Goal: Task Accomplishment & Management: Manage account settings

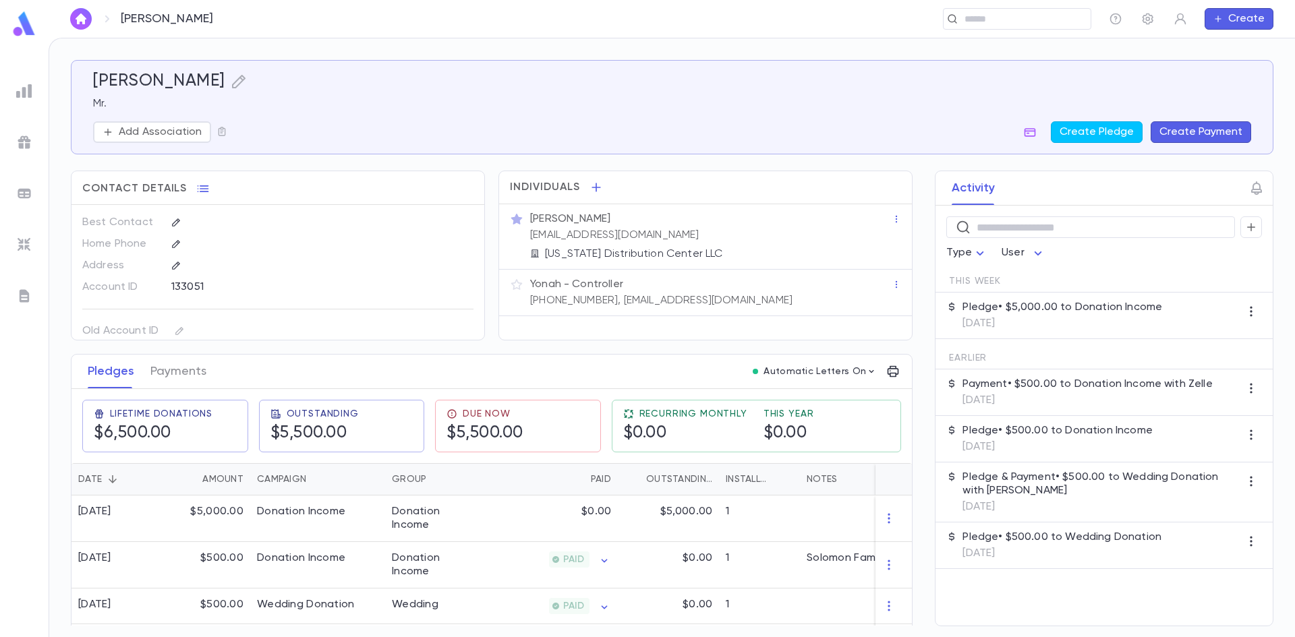
scroll to position [38, 0]
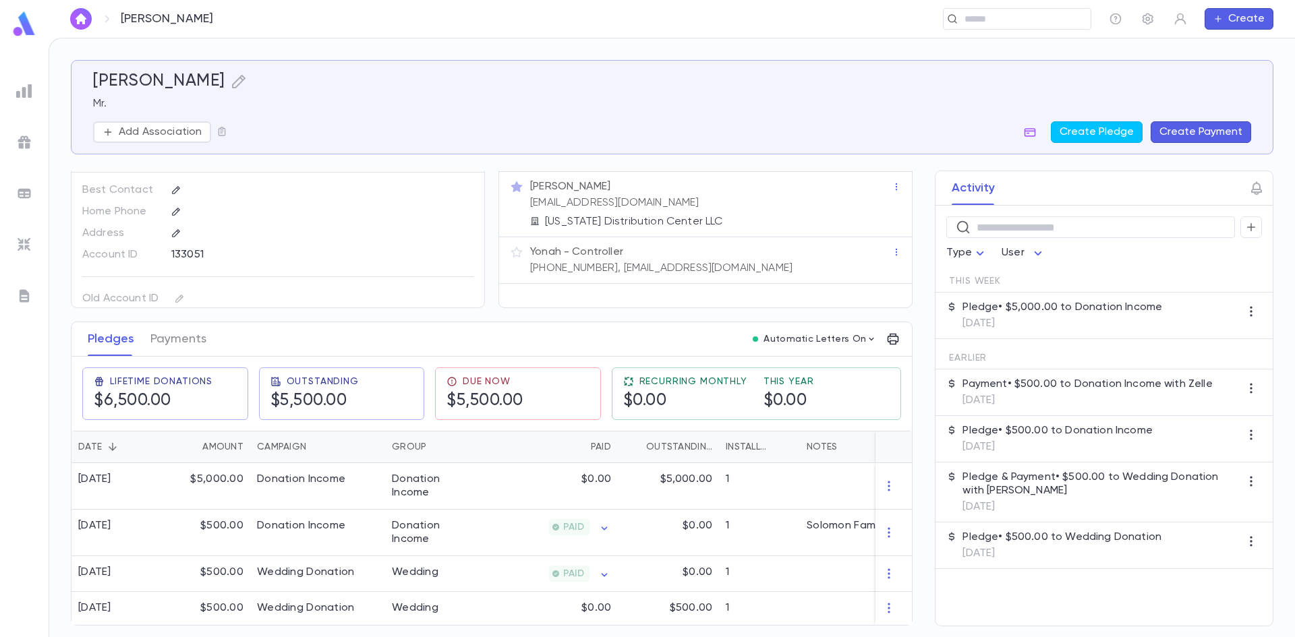
click at [84, 21] on img "button" at bounding box center [81, 18] width 16 height 11
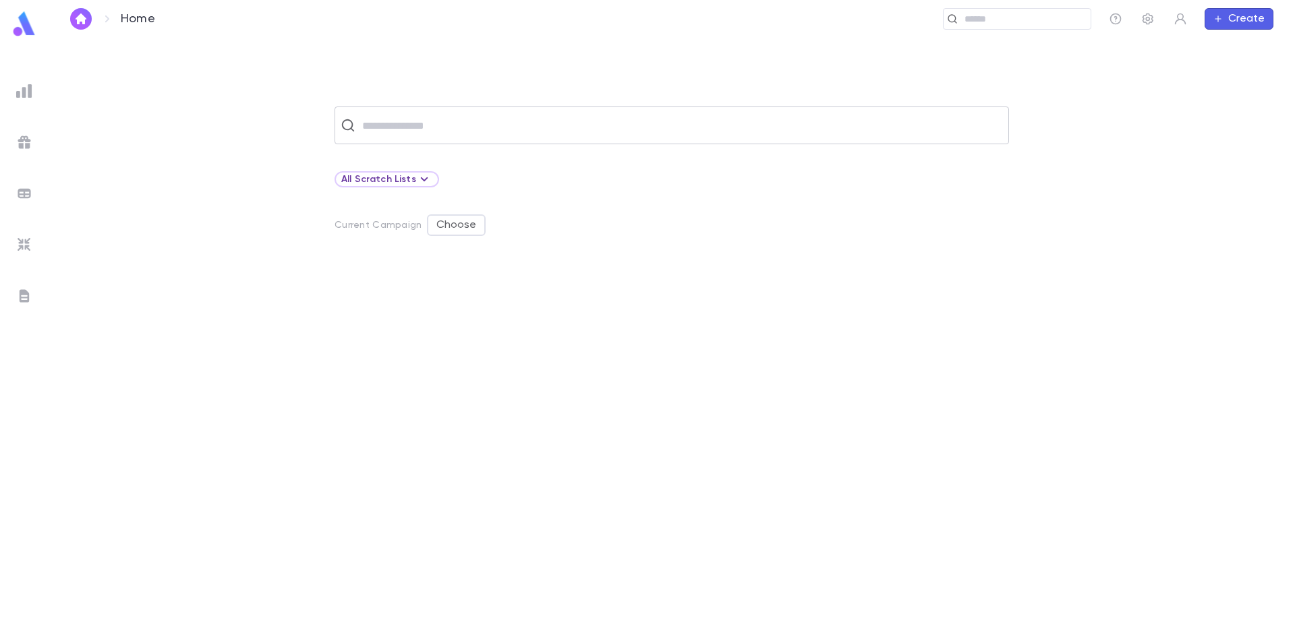
click at [397, 124] on input "text" at bounding box center [680, 126] width 645 height 26
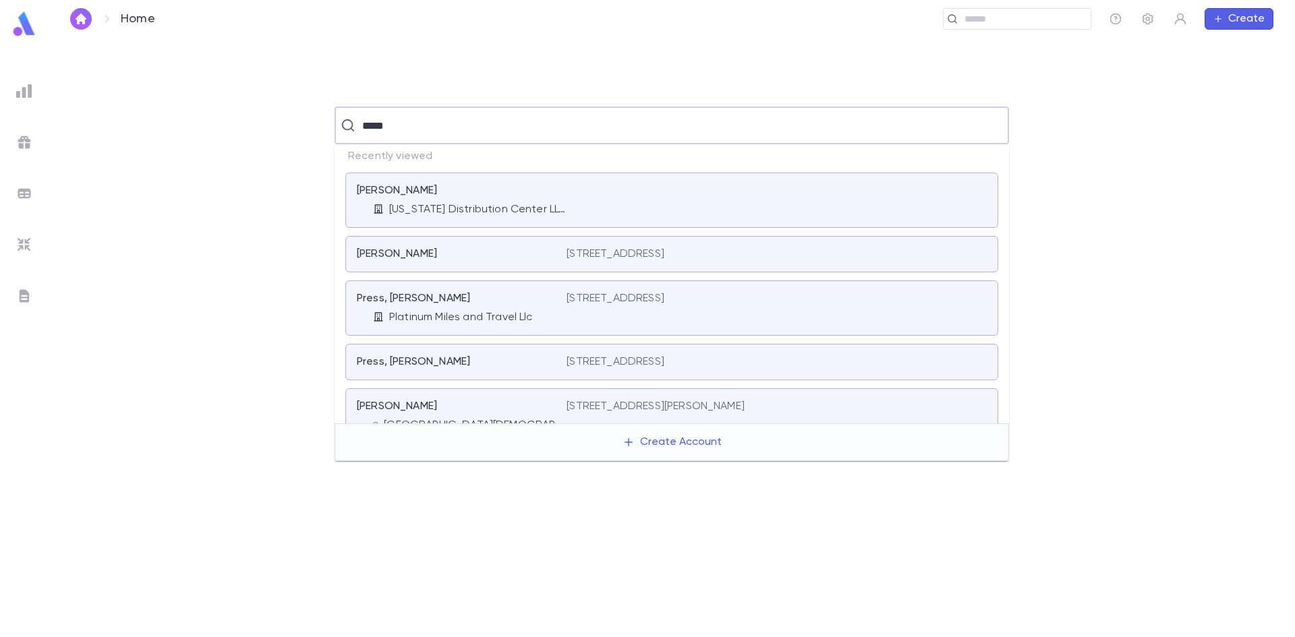
type input "*****"
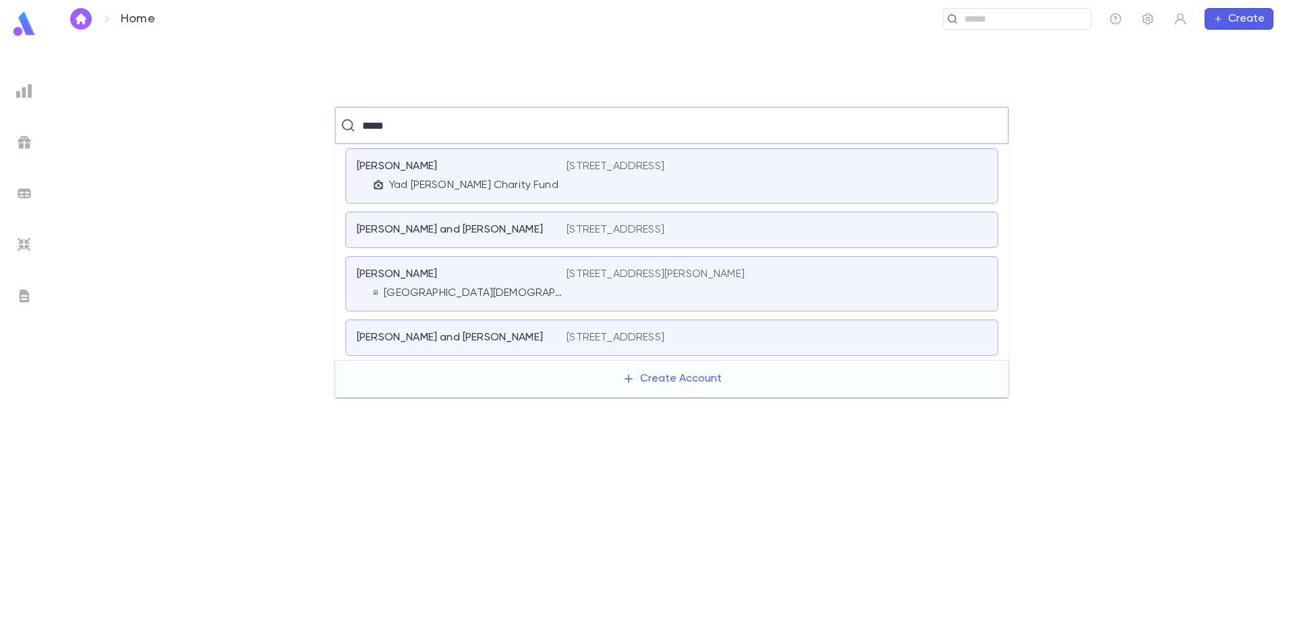
click at [417, 189] on p "Yad [PERSON_NAME] Charity Fund" at bounding box center [473, 185] width 169 height 13
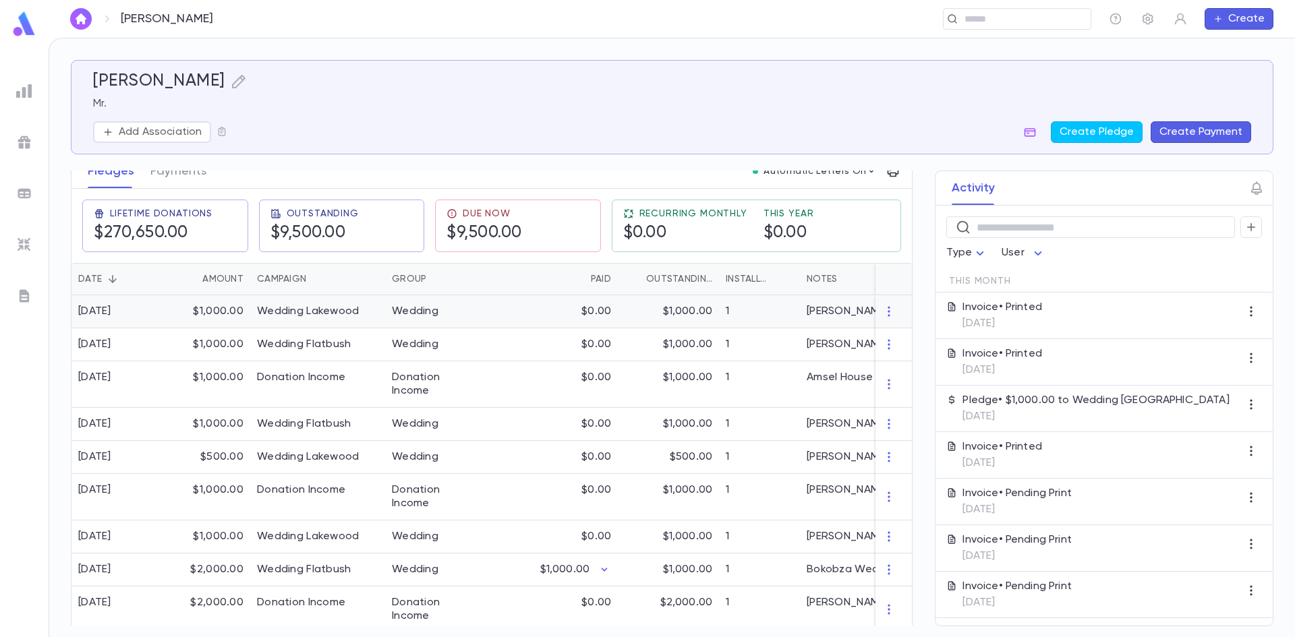
scroll to position [202, 0]
click at [177, 169] on div "[PERSON_NAME] Mr. Add Association Create Pledge Create Payment Contact Details …" at bounding box center [672, 343] width 1202 height 566
click at [177, 177] on button "Payments" at bounding box center [178, 169] width 56 height 34
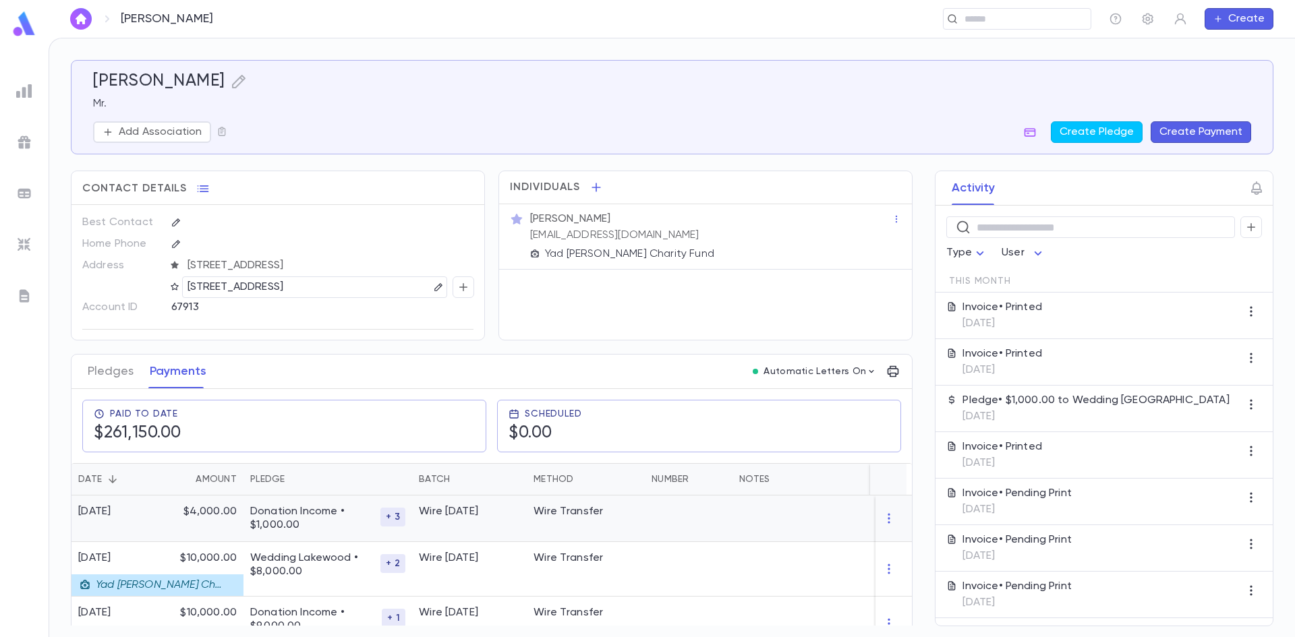
click at [375, 521] on p "Donation Income • $1,000.00" at bounding box center [315, 518] width 130 height 27
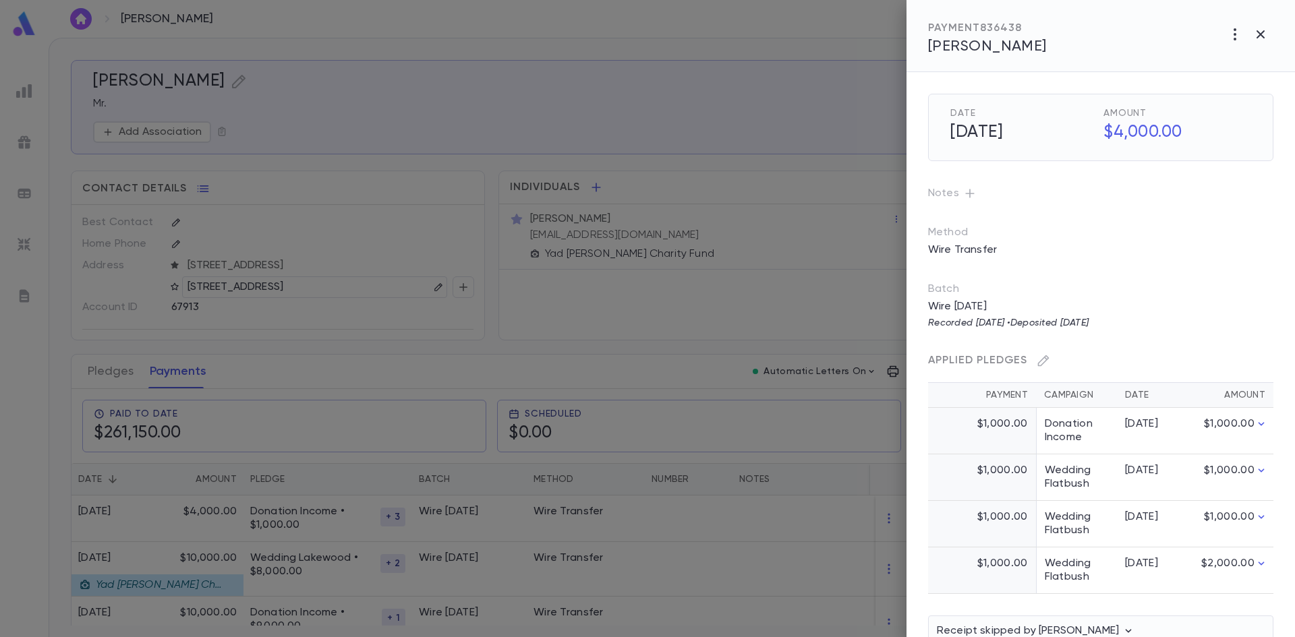
scroll to position [32, 0]
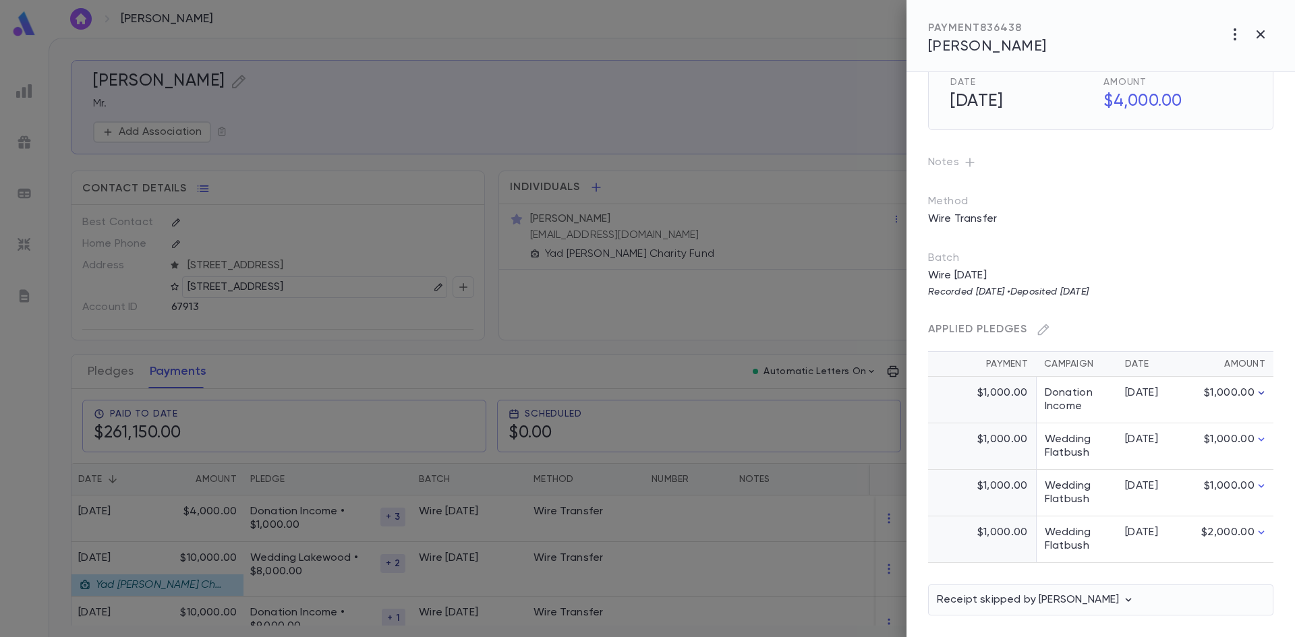
click at [1259, 395] on icon "button" at bounding box center [1260, 392] width 13 height 13
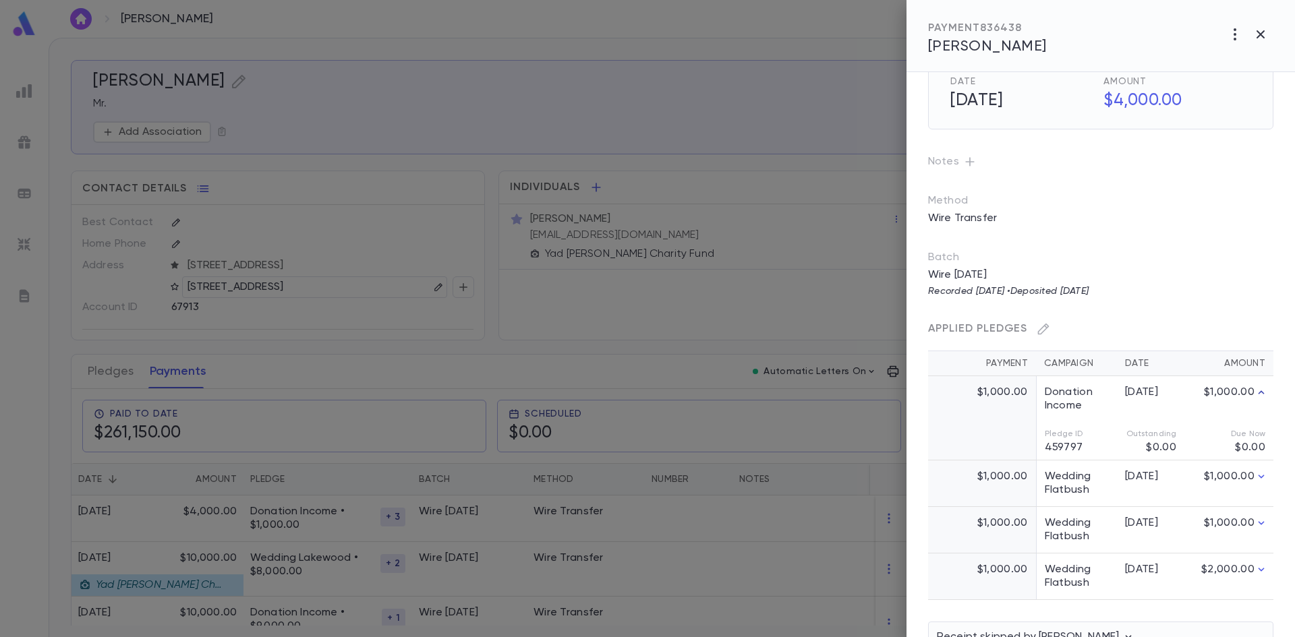
click at [1261, 27] on icon "button" at bounding box center [1260, 34] width 16 height 16
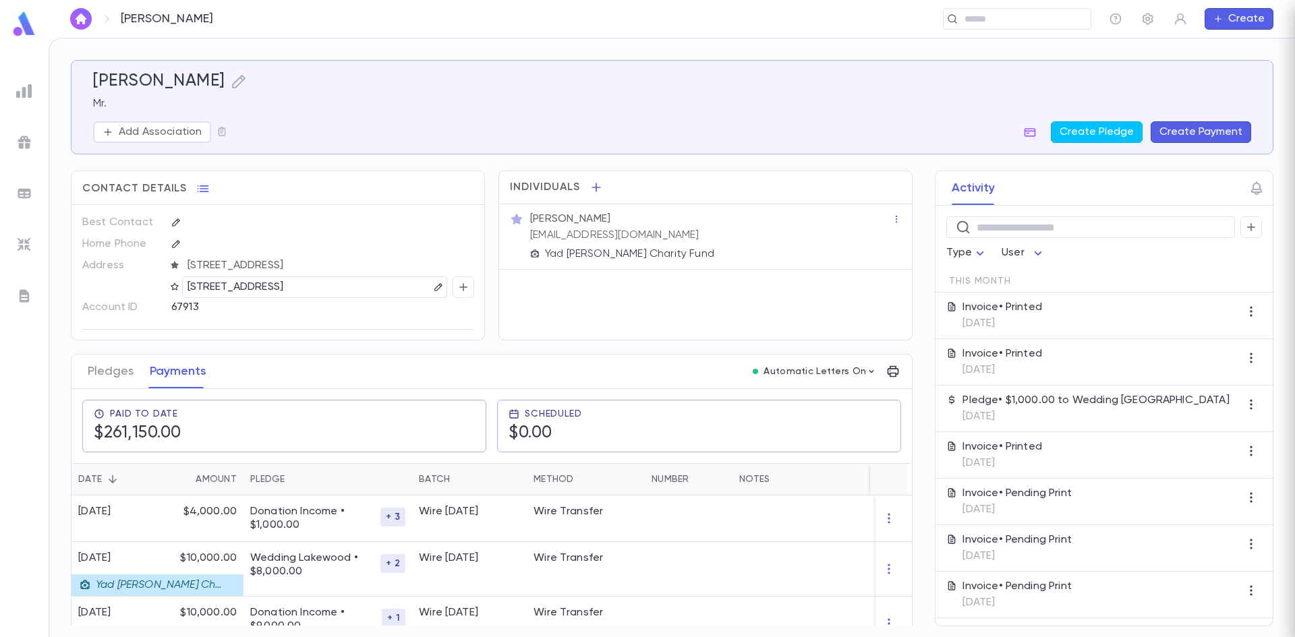
scroll to position [0, 0]
click at [83, 370] on div "Pledges Payments" at bounding box center [147, 372] width 135 height 34
click at [92, 368] on button "Pledges" at bounding box center [111, 372] width 46 height 34
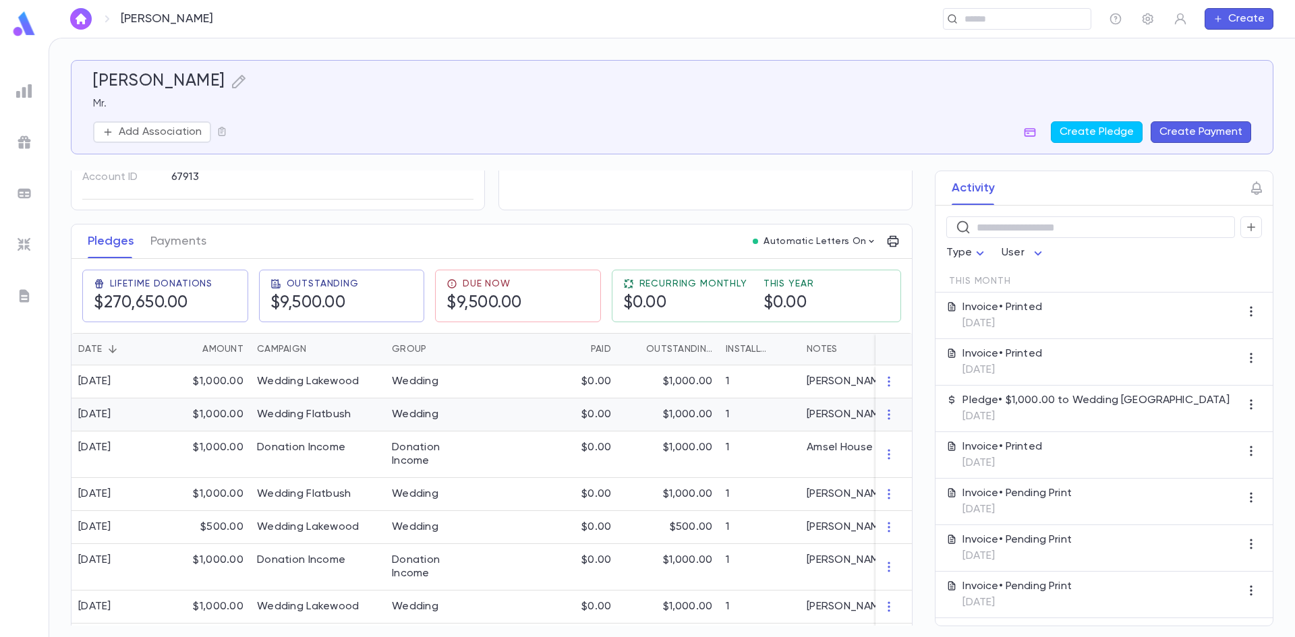
scroll to position [135, 0]
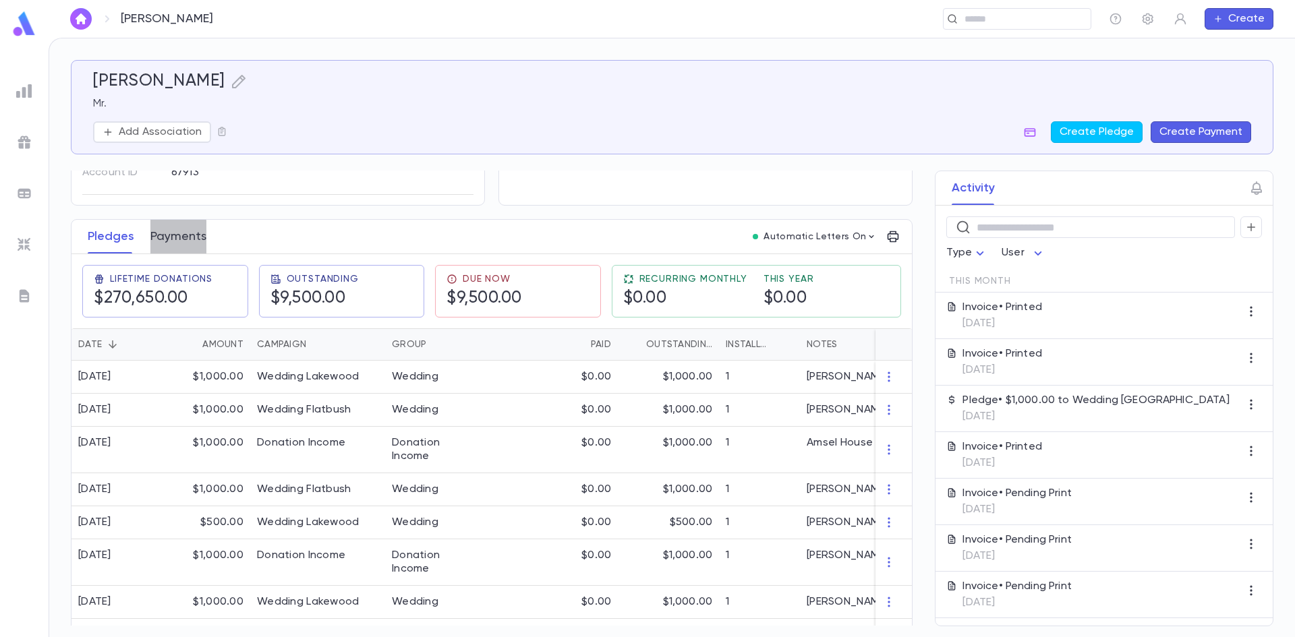
click at [175, 245] on button "Payments" at bounding box center [178, 237] width 56 height 34
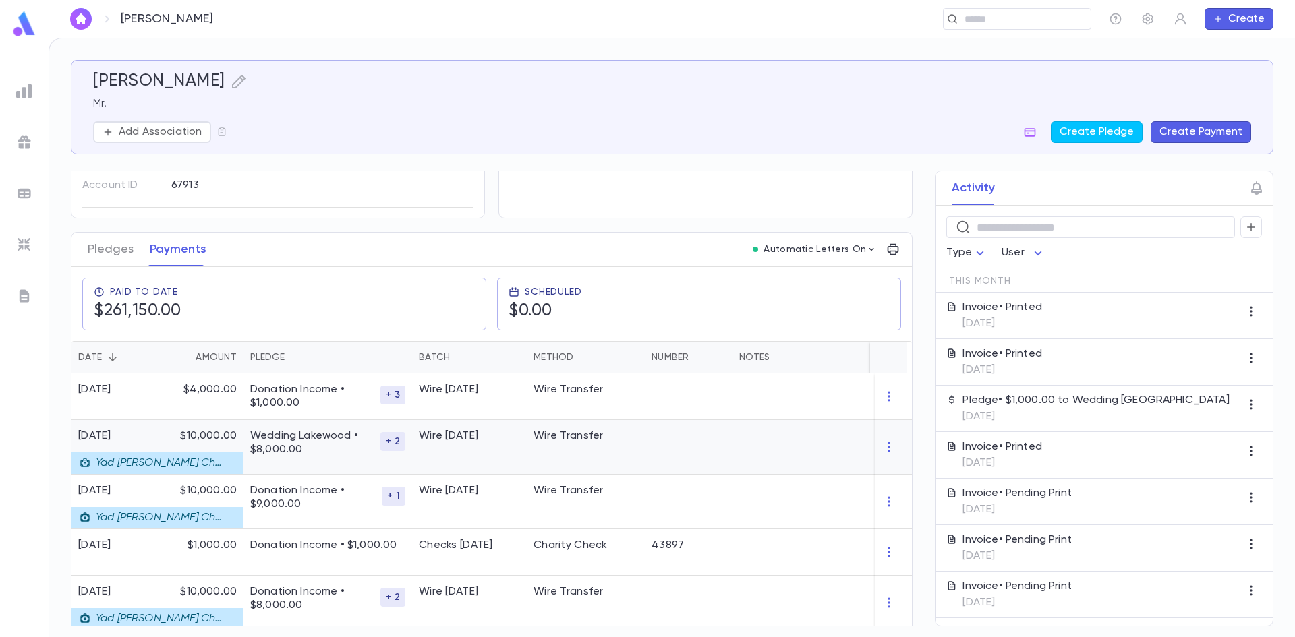
scroll to position [135, 0]
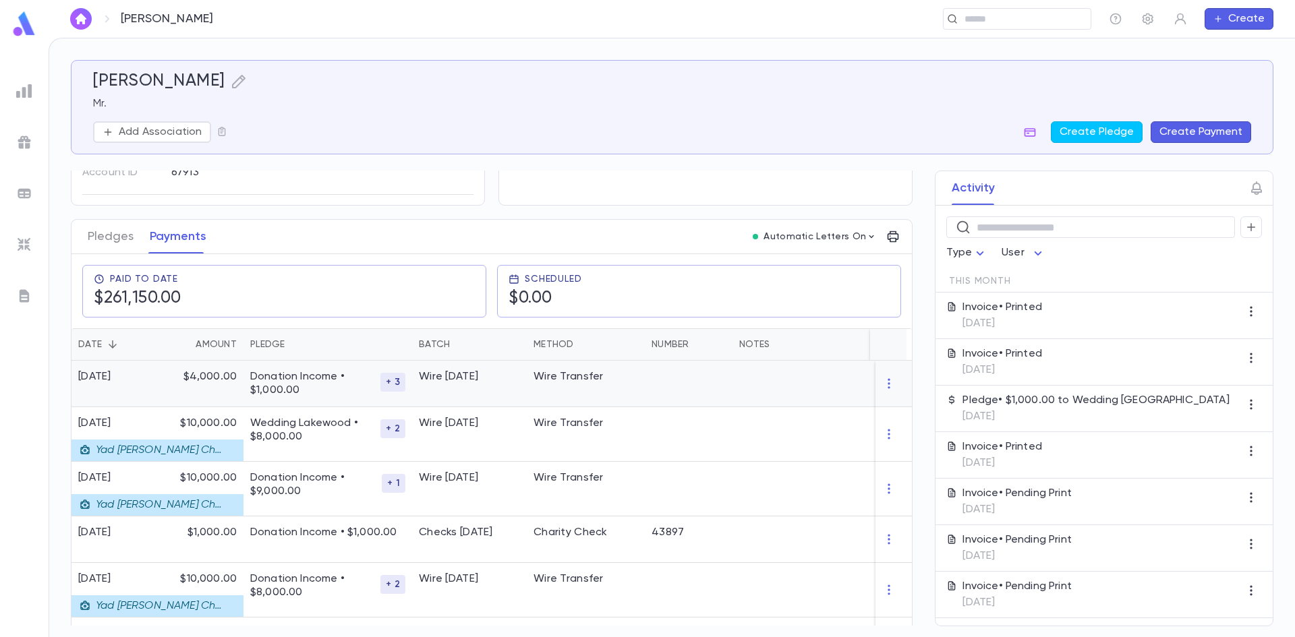
click at [347, 405] on div "Donation Income • $1,000.00 + 3" at bounding box center [327, 384] width 169 height 47
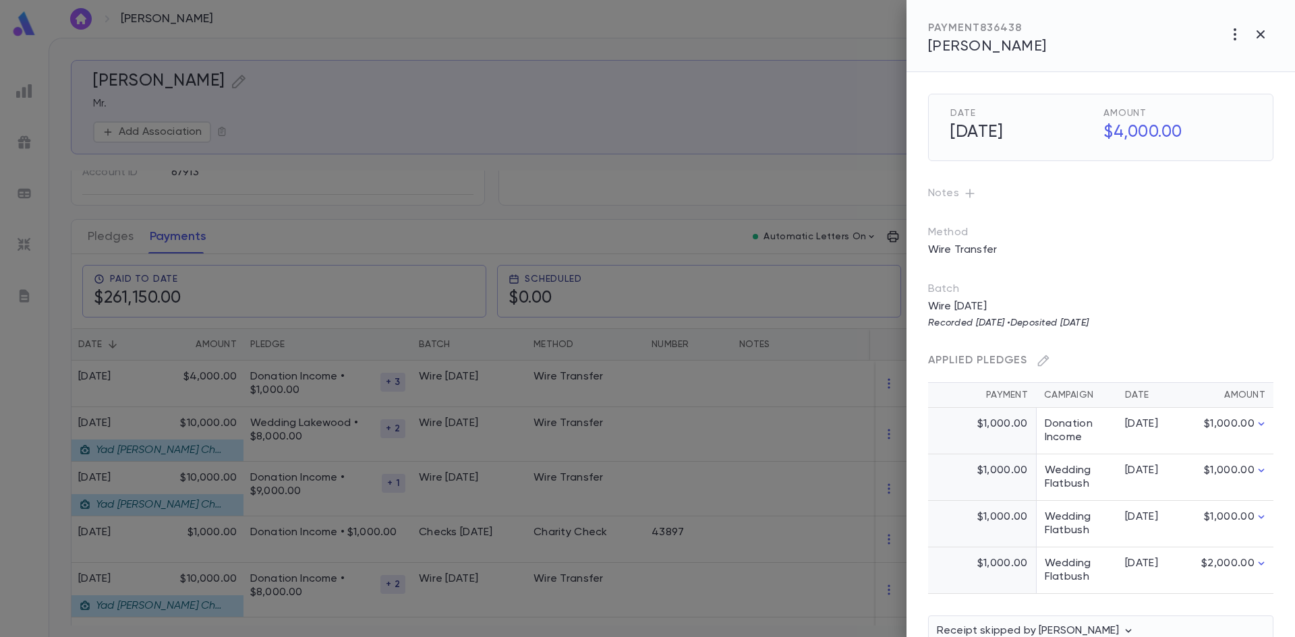
click at [1191, 542] on td "$1,000.00" at bounding box center [1228, 524] width 89 height 47
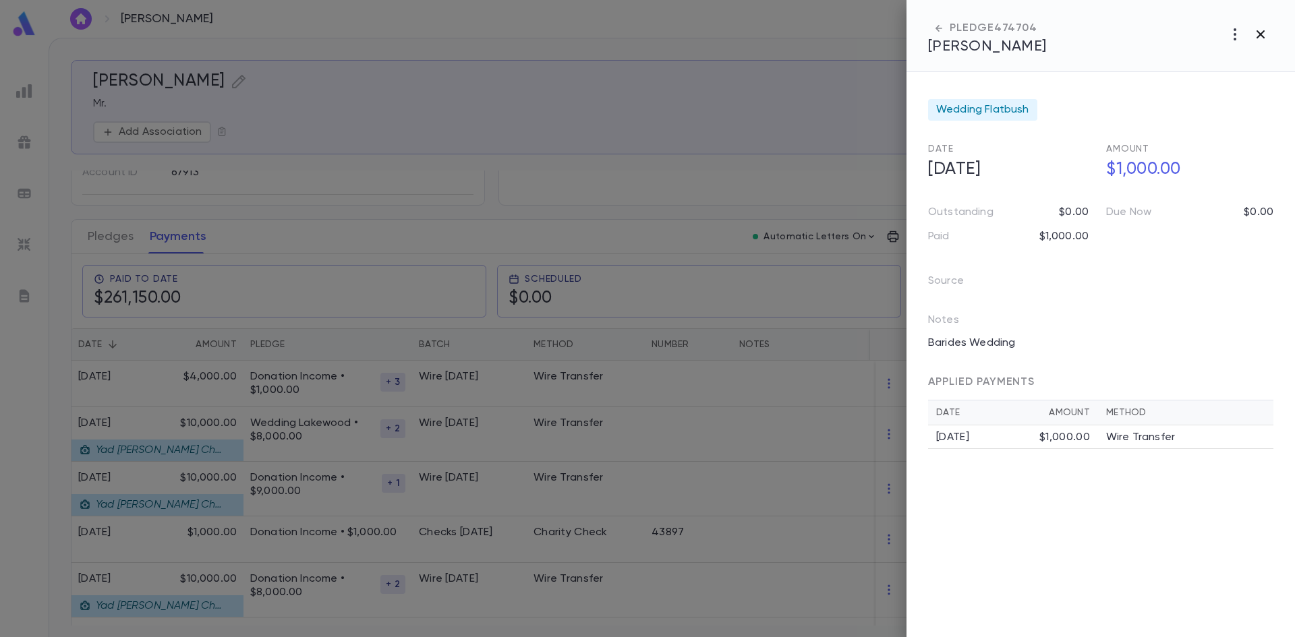
click at [1266, 37] on icon "button" at bounding box center [1260, 34] width 16 height 16
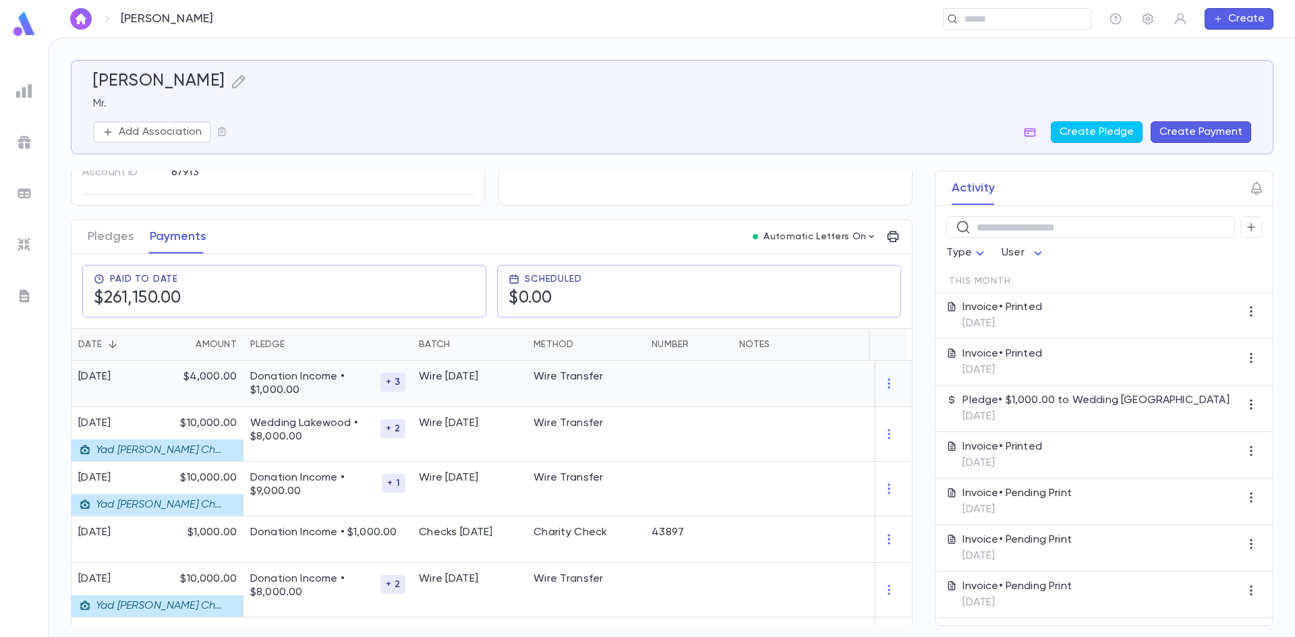
click at [280, 387] on p "Donation Income • $1,000.00" at bounding box center [315, 383] width 130 height 27
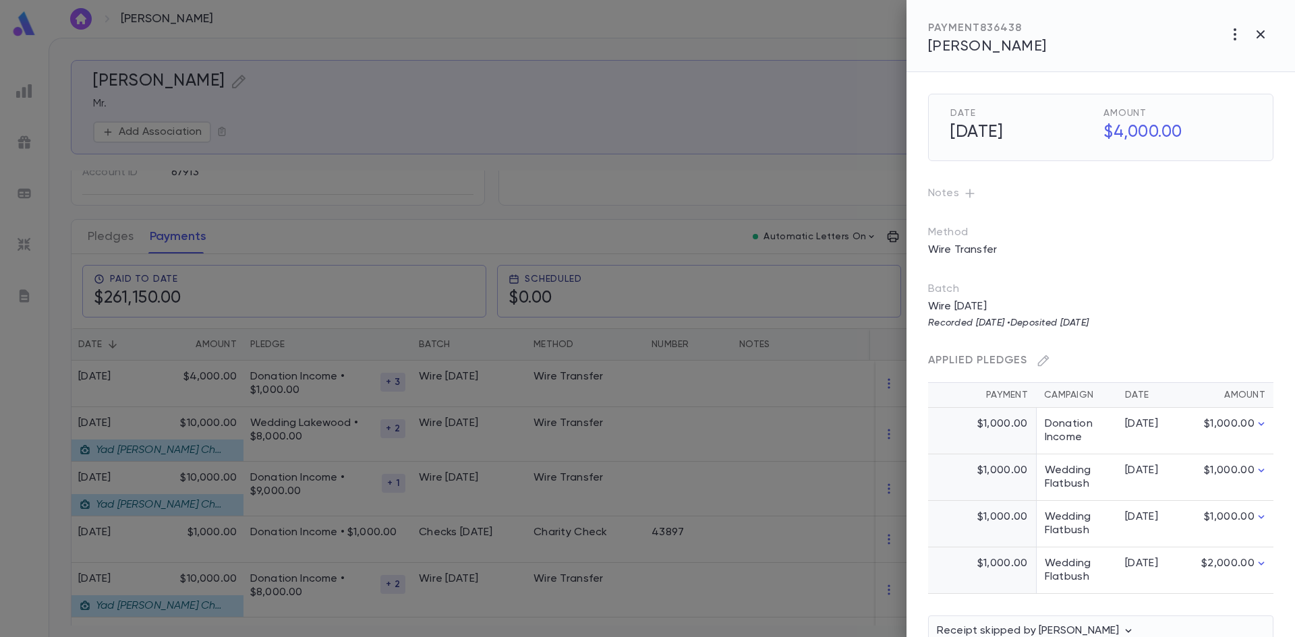
click at [1116, 589] on td "Wedding Flatbush" at bounding box center [1076, 570] width 81 height 47
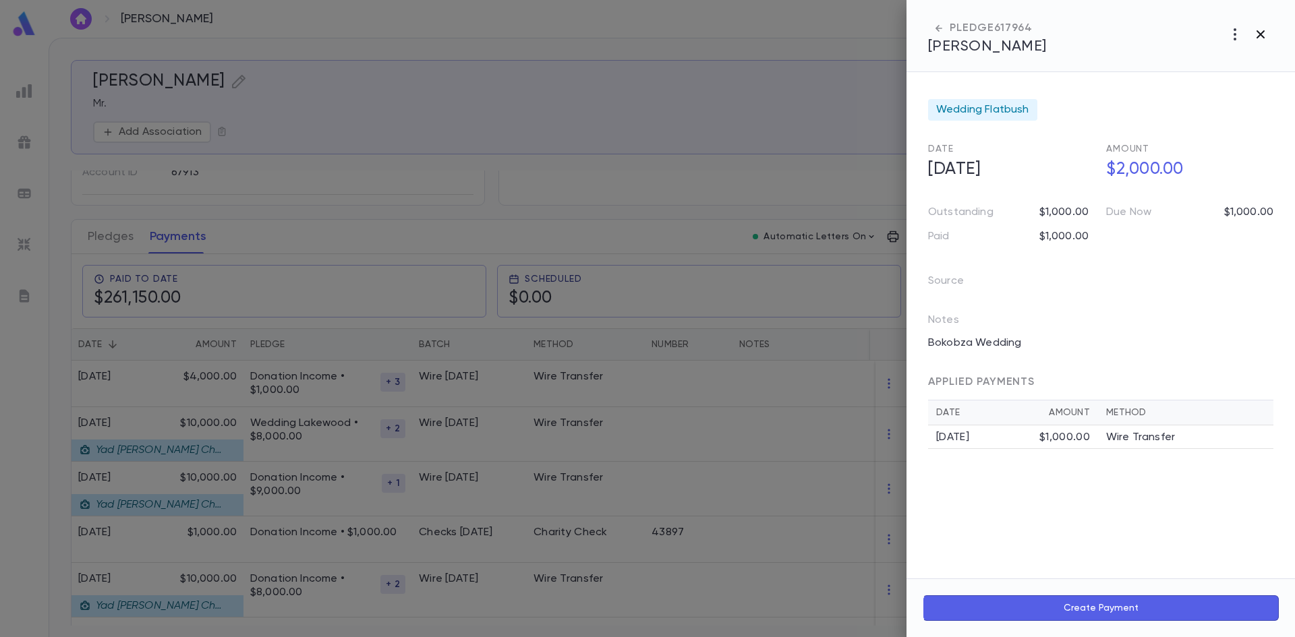
click at [1262, 34] on icon "button" at bounding box center [1260, 34] width 16 height 16
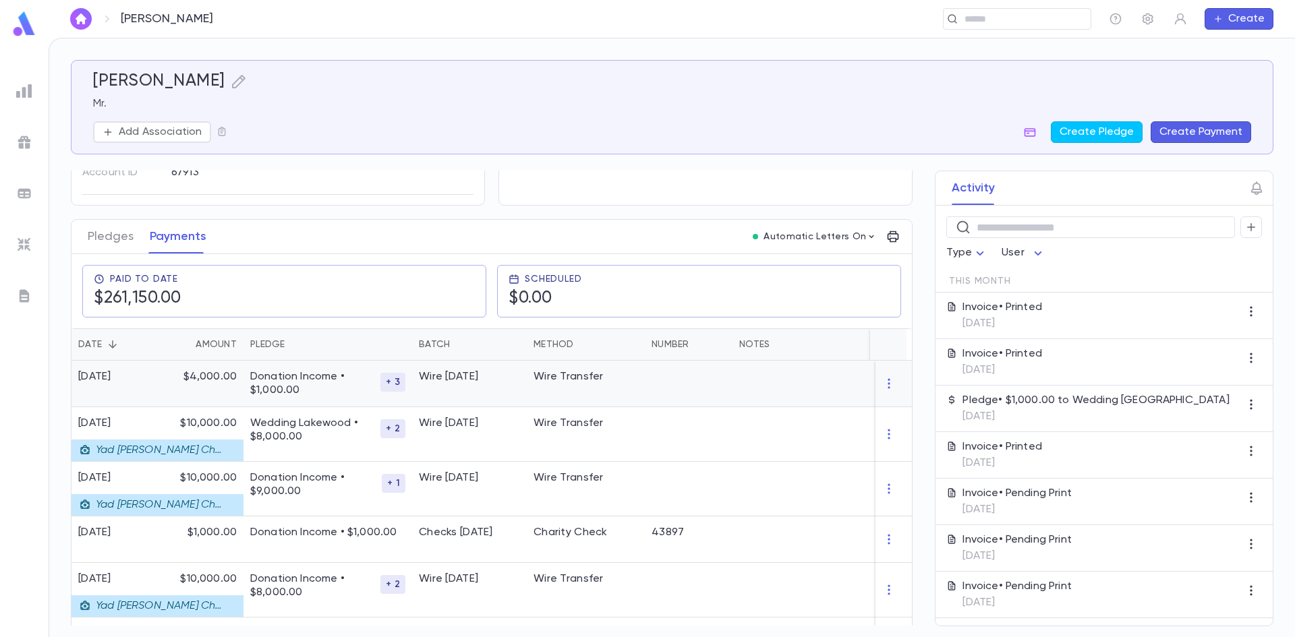
click at [322, 389] on p "Donation Income • $1,000.00" at bounding box center [315, 383] width 130 height 27
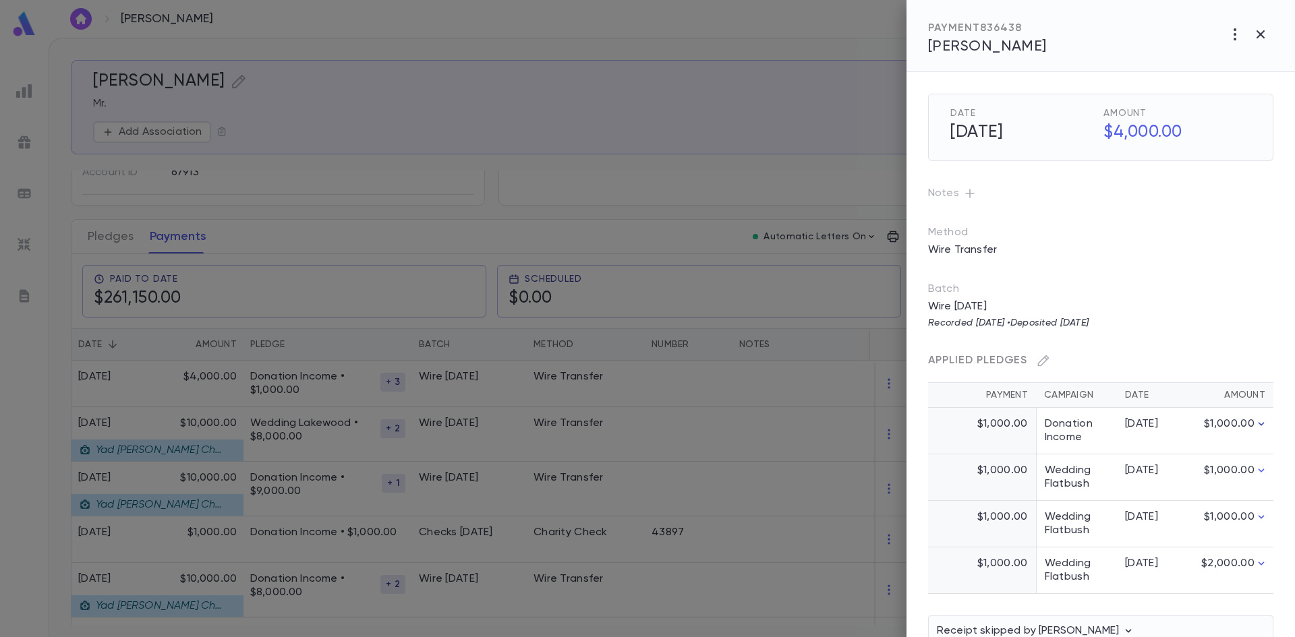
click at [1260, 424] on icon "button" at bounding box center [1260, 423] width 13 height 13
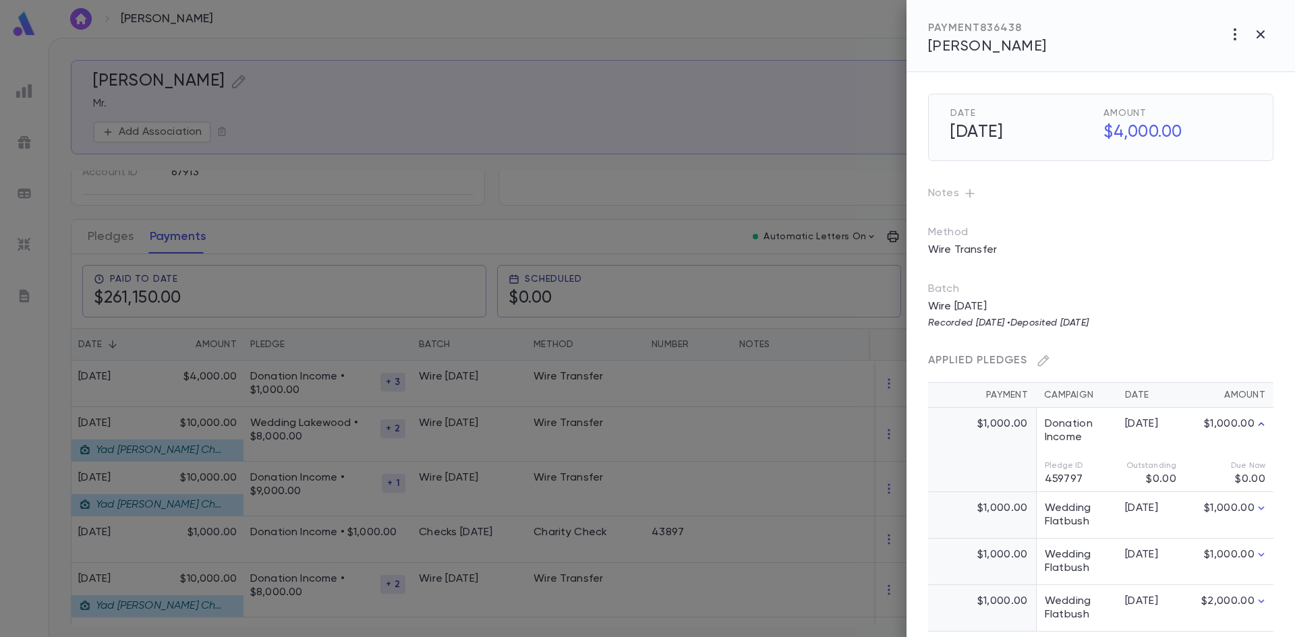
click at [1260, 424] on icon "button" at bounding box center [1261, 423] width 6 height 3
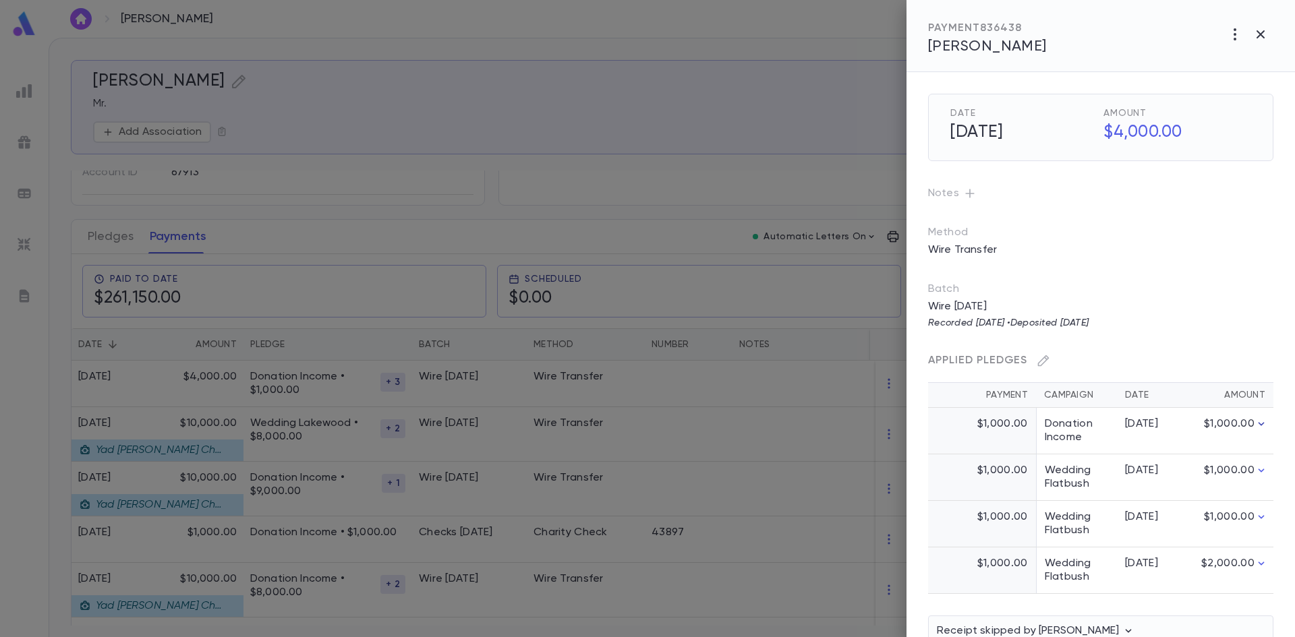
click at [1249, 562] on td "$2,000.00" at bounding box center [1228, 570] width 89 height 47
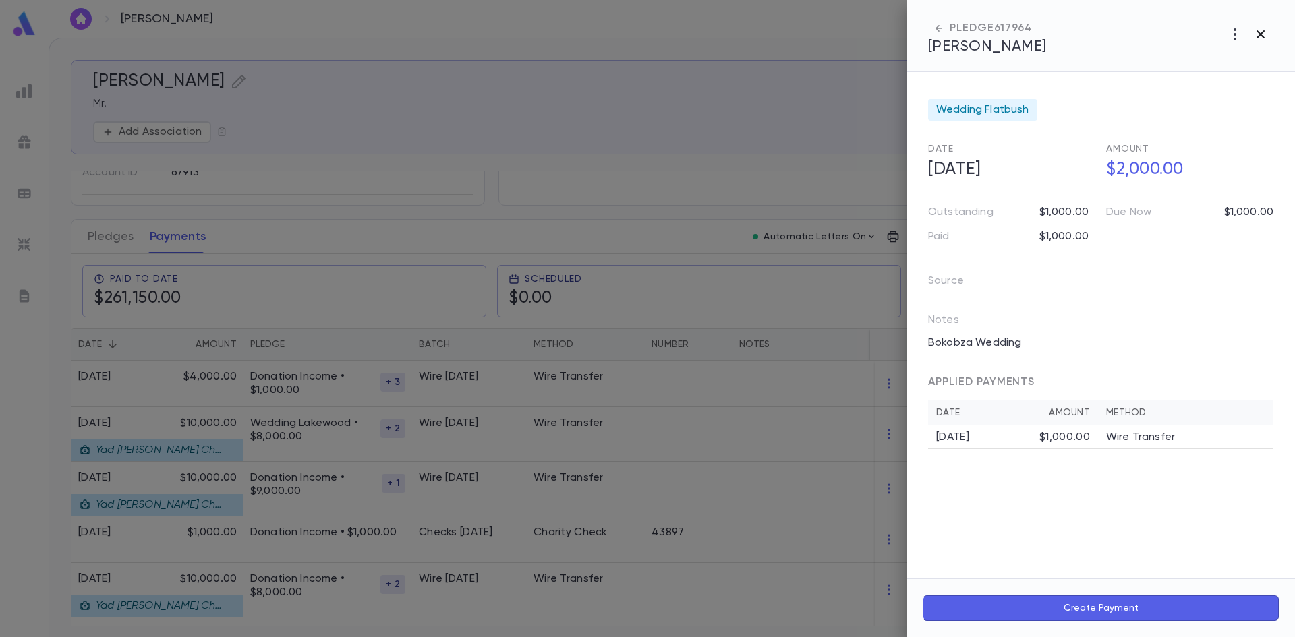
click at [1259, 31] on icon "button" at bounding box center [1260, 34] width 16 height 16
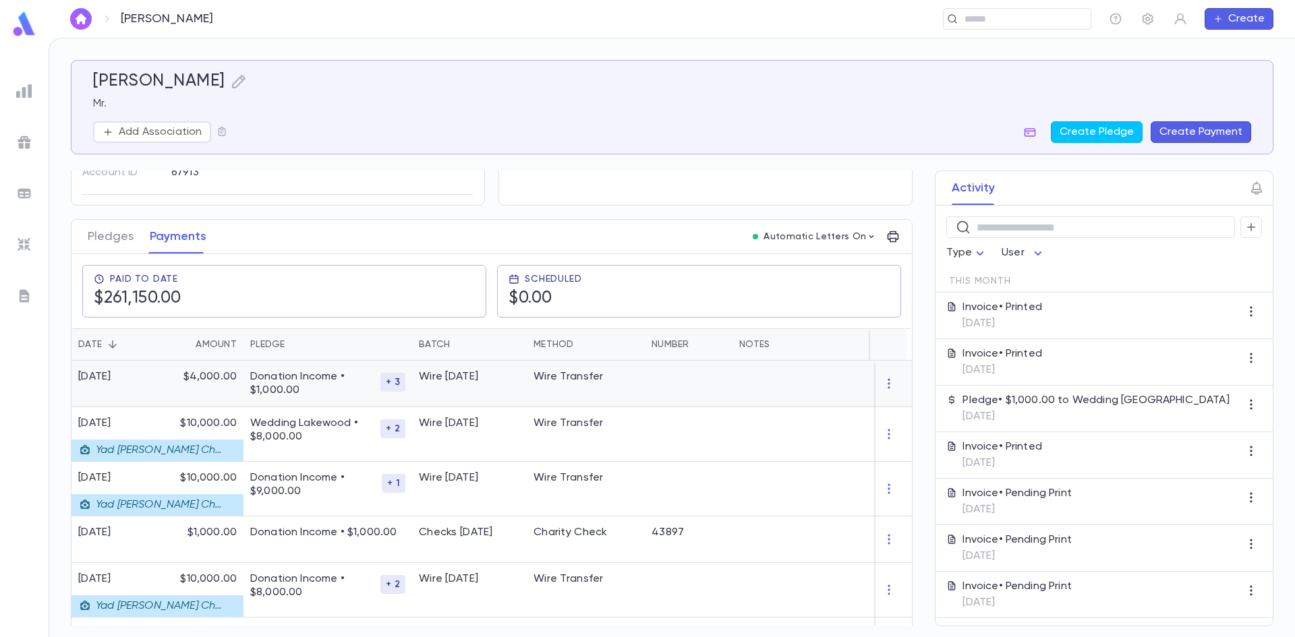
click at [336, 385] on p "Donation Income • $1,000.00" at bounding box center [315, 383] width 130 height 27
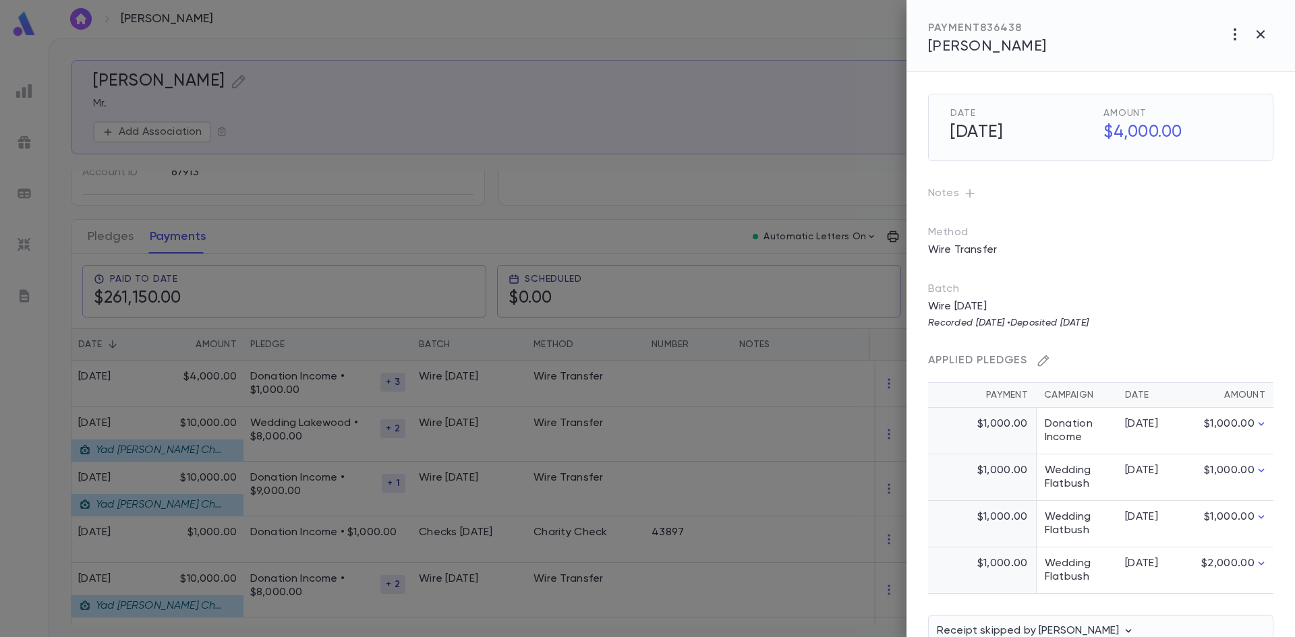
click at [1042, 365] on icon "button" at bounding box center [1043, 360] width 11 height 11
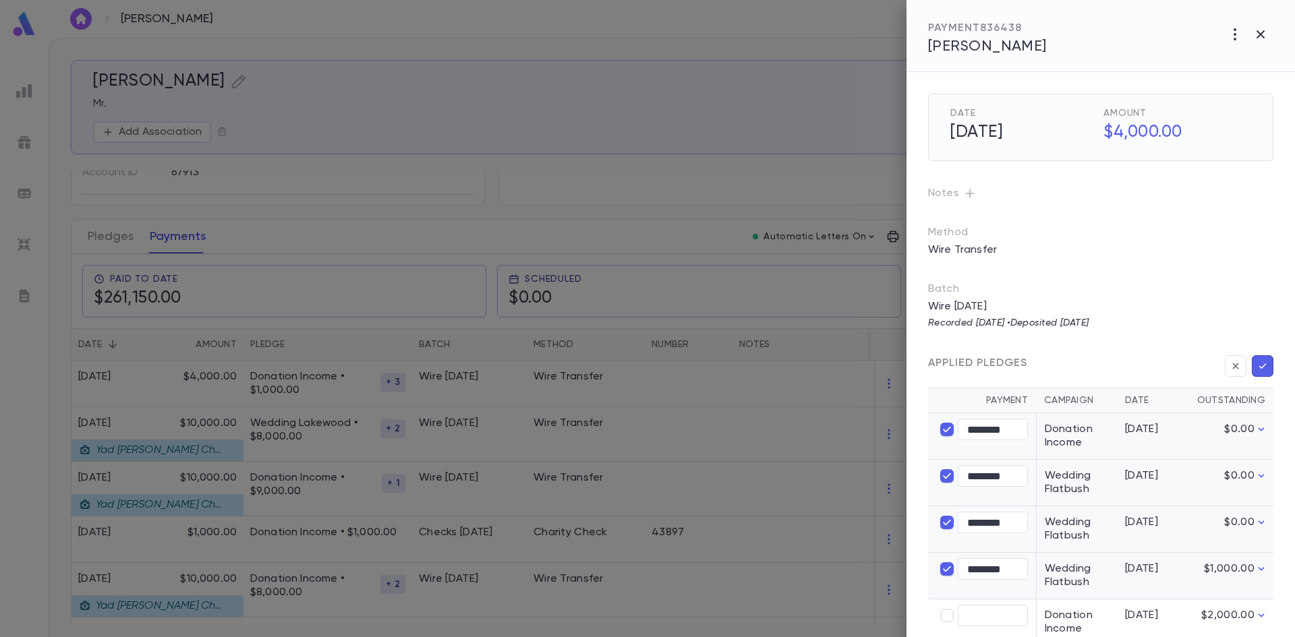
type input "****"
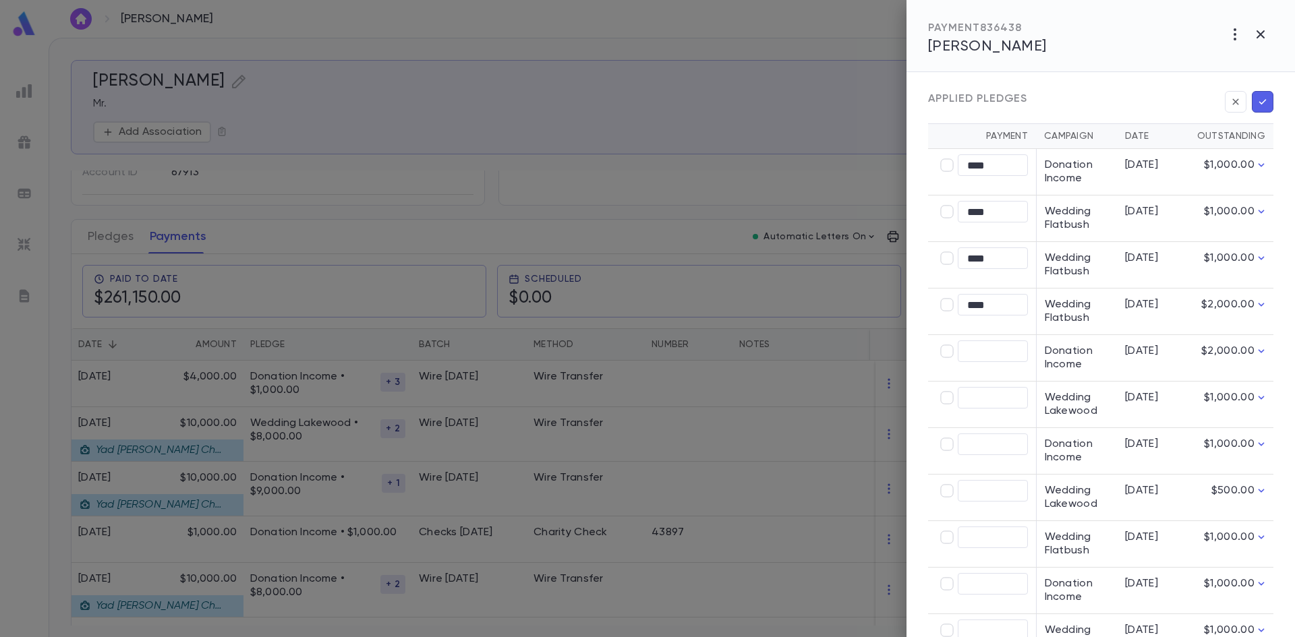
scroll to position [270, 0]
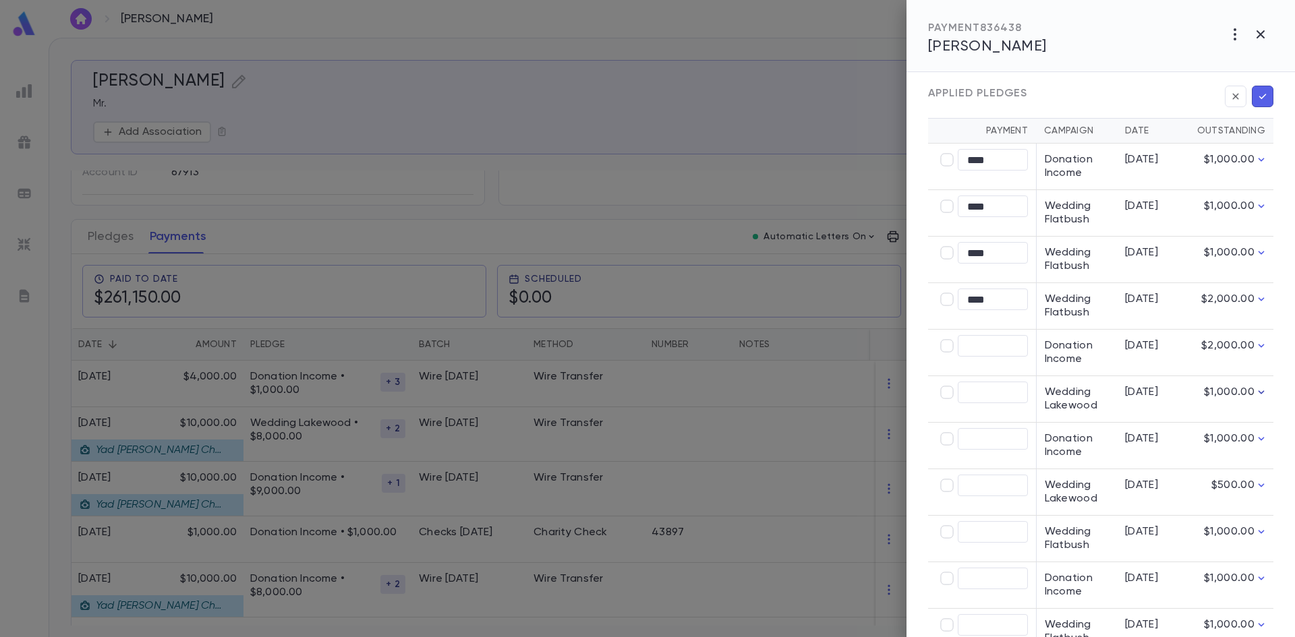
click at [1262, 397] on icon "button" at bounding box center [1260, 392] width 13 height 13
click at [1262, 395] on icon "button" at bounding box center [1260, 392] width 13 height 13
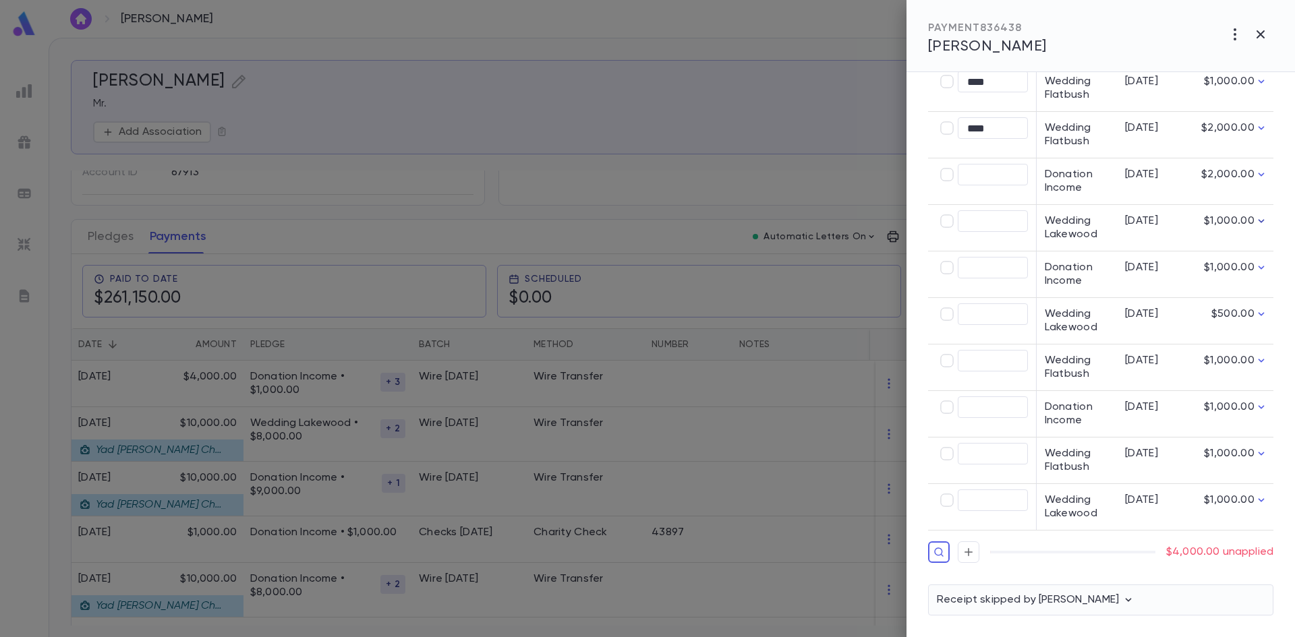
scroll to position [239, 0]
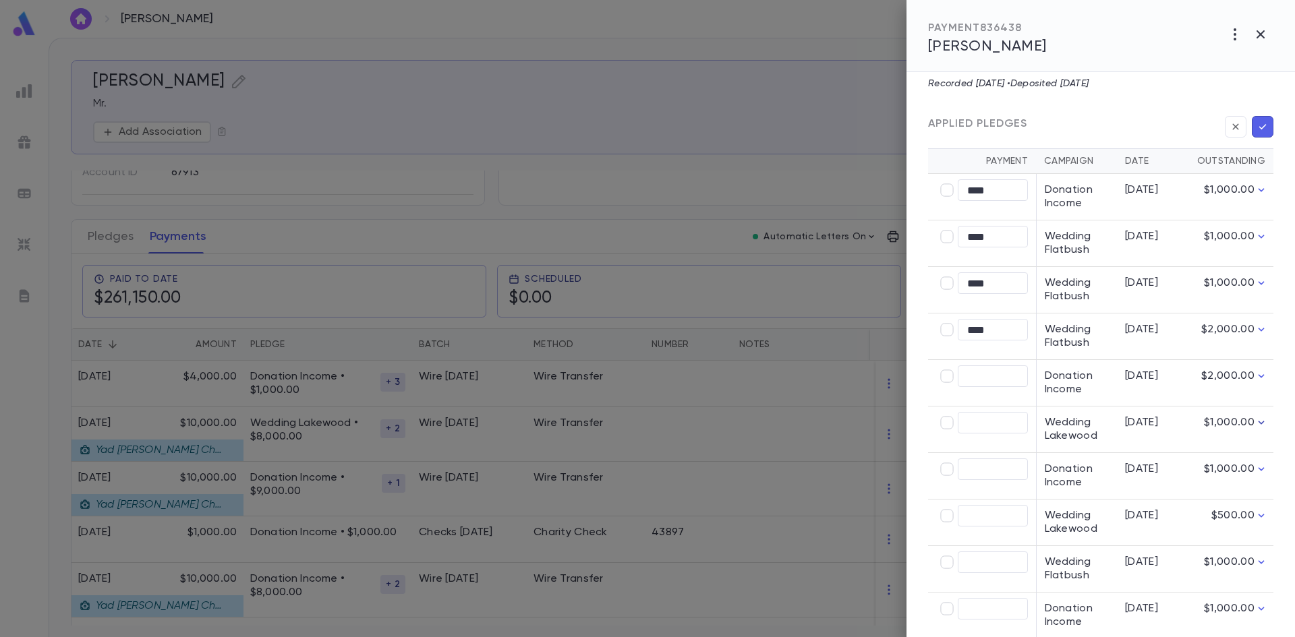
click at [1256, 126] on icon "button" at bounding box center [1262, 126] width 12 height 13
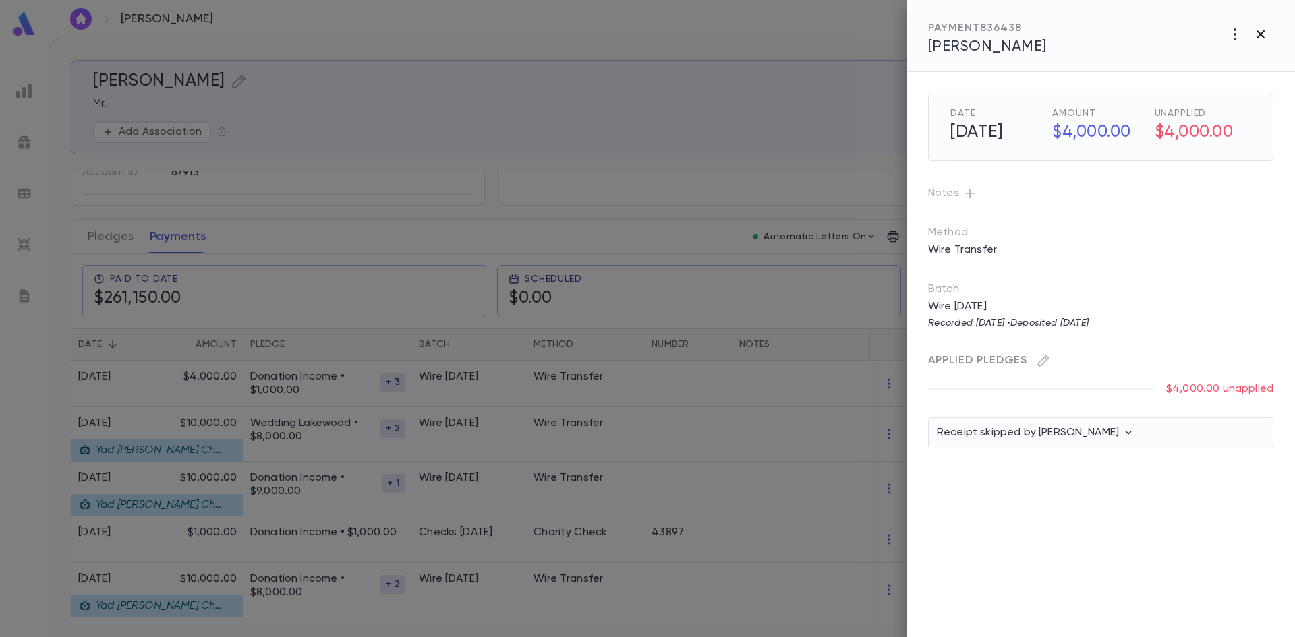
click at [1258, 31] on icon "button" at bounding box center [1260, 34] width 16 height 16
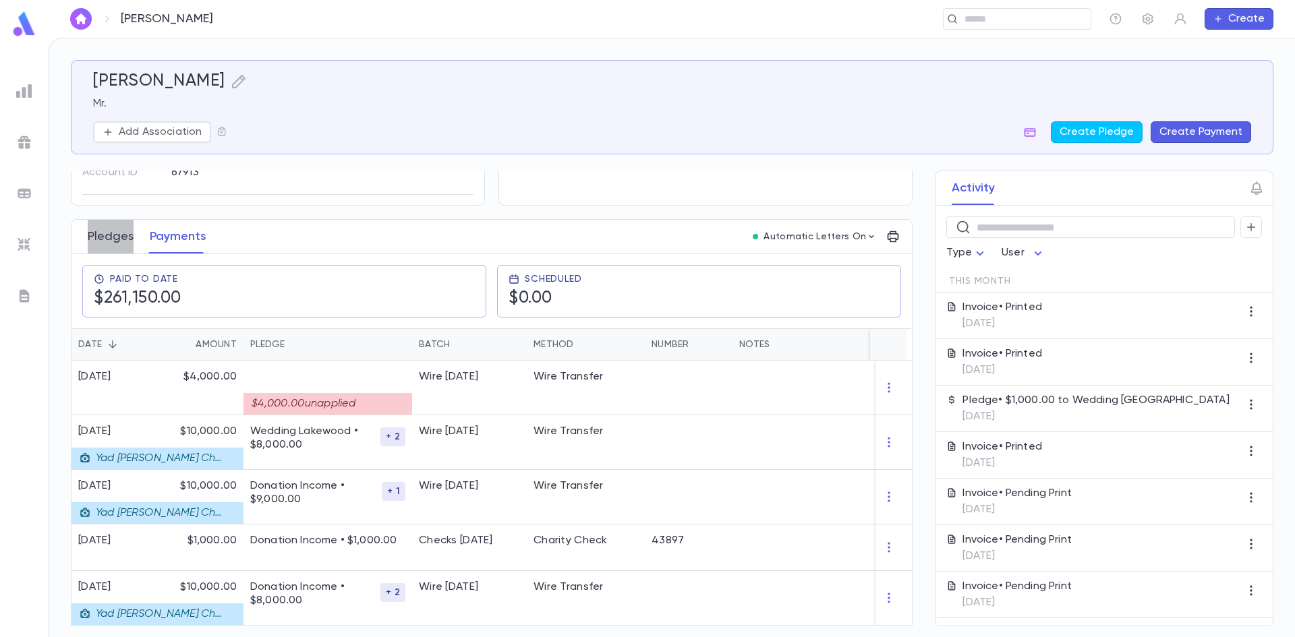
click at [92, 237] on button "Pledges" at bounding box center [111, 237] width 46 height 34
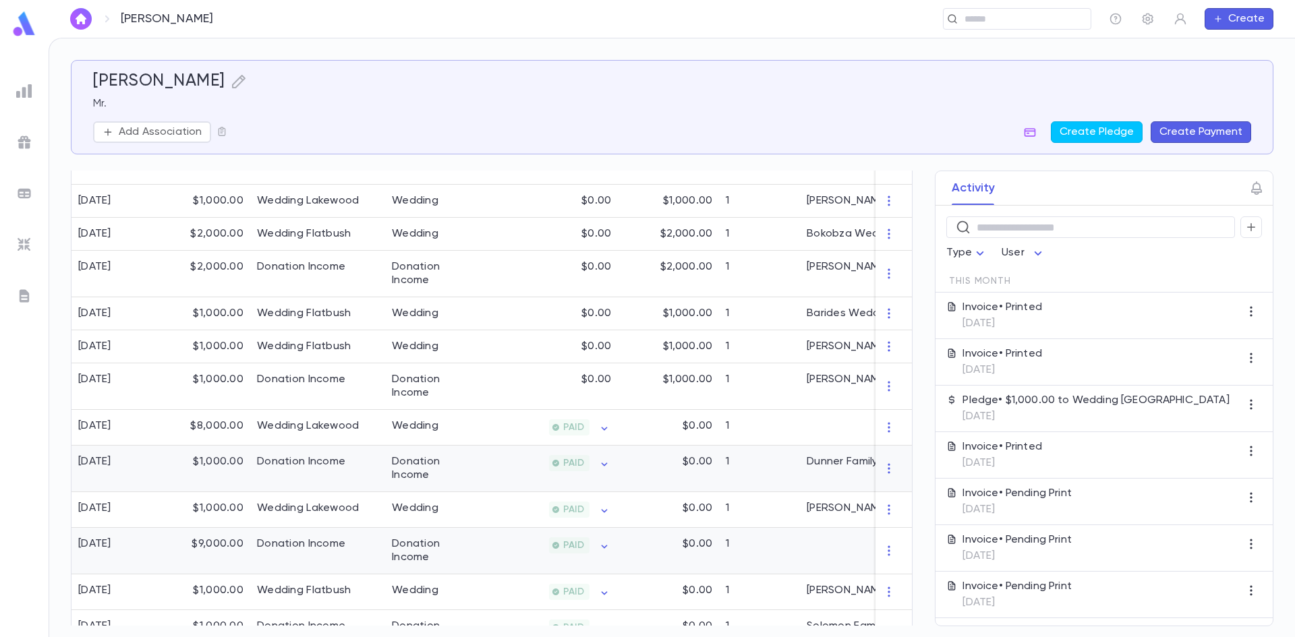
scroll to position [539, 0]
click at [601, 464] on icon "button" at bounding box center [603, 460] width 13 height 13
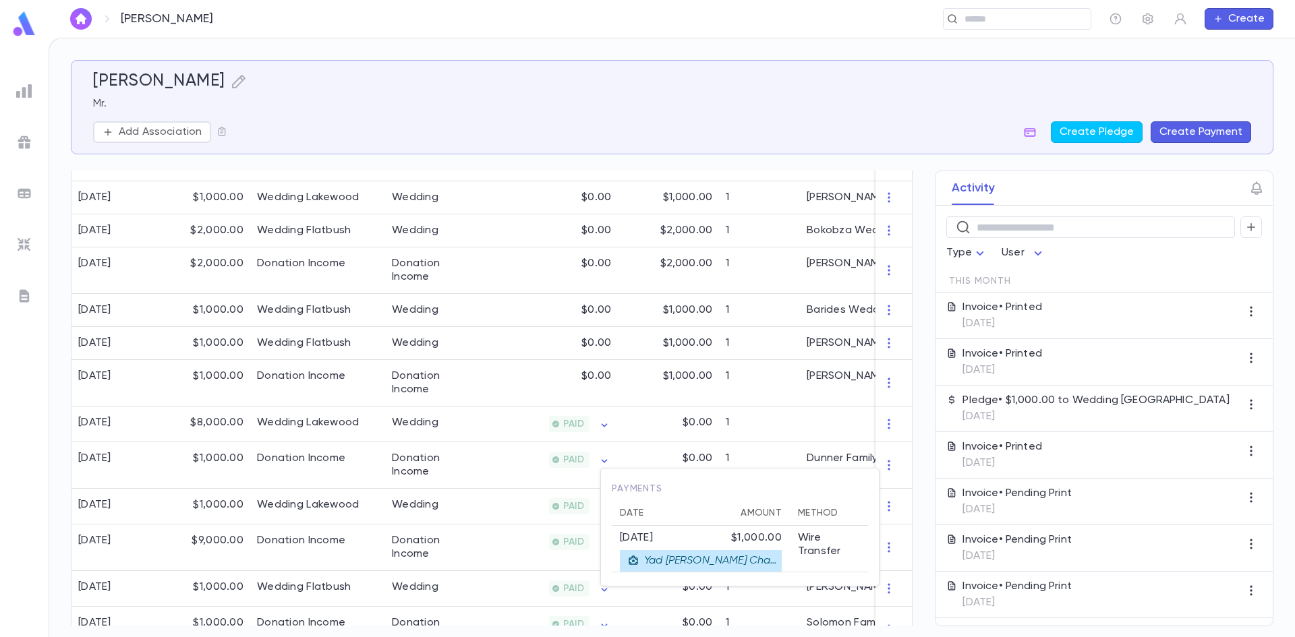
click at [560, 473] on div at bounding box center [647, 318] width 1295 height 637
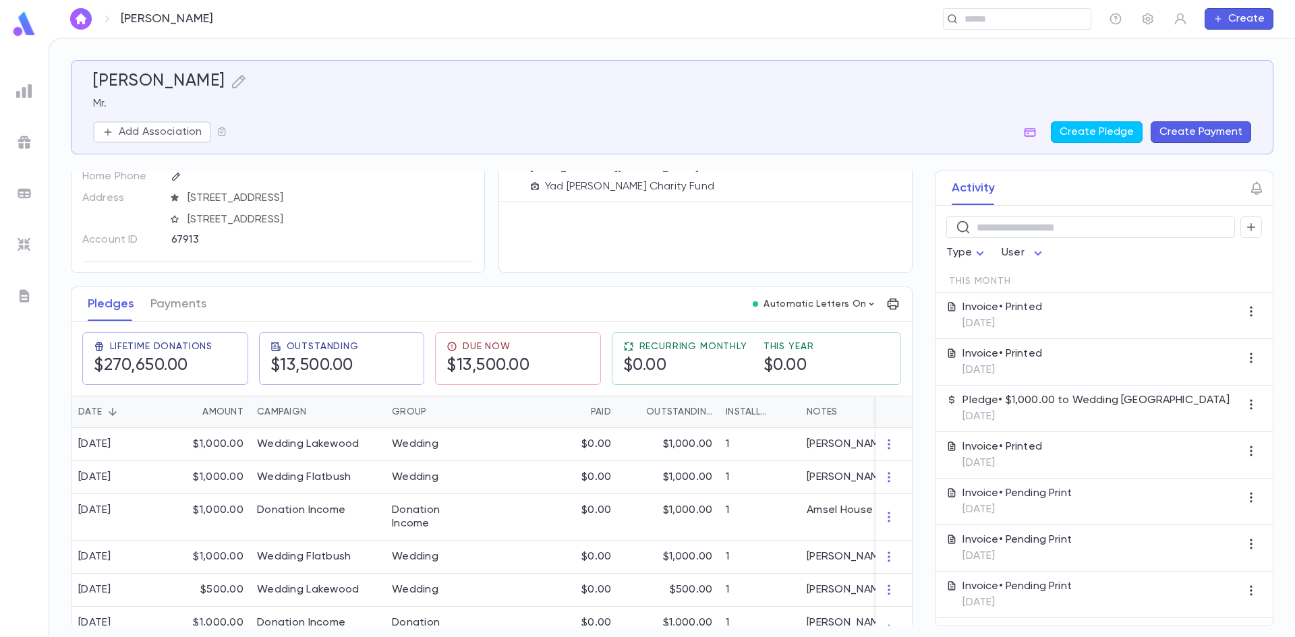
scroll to position [0, 0]
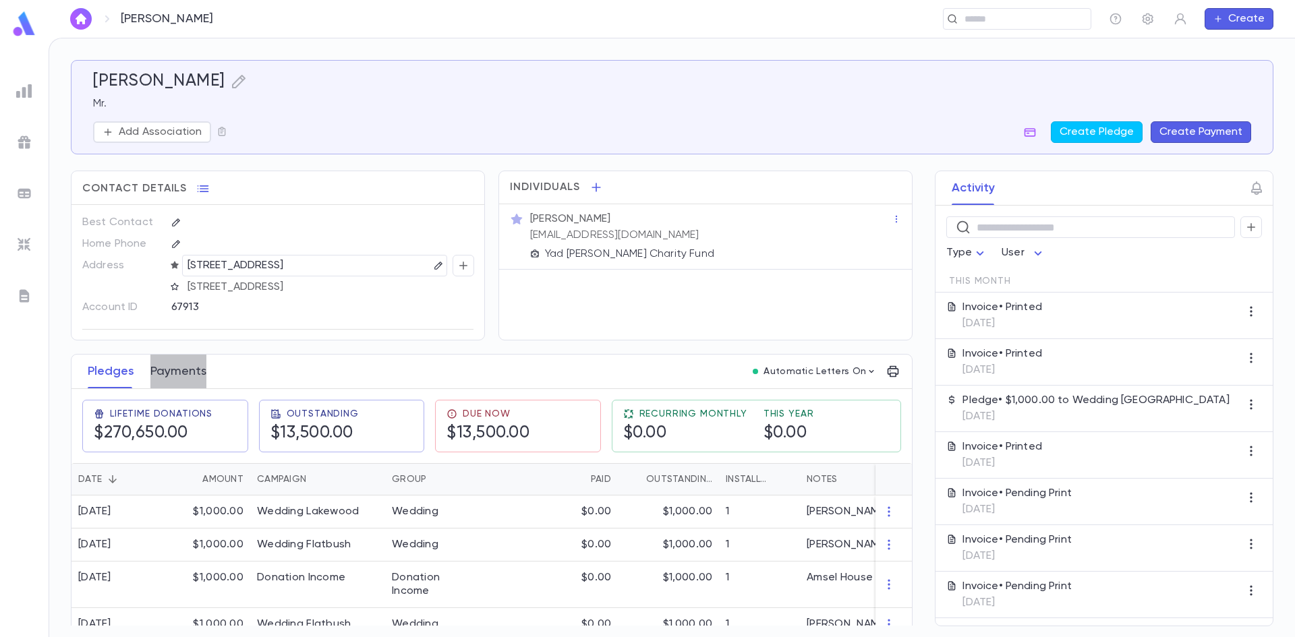
click at [185, 380] on button "Payments" at bounding box center [178, 372] width 56 height 34
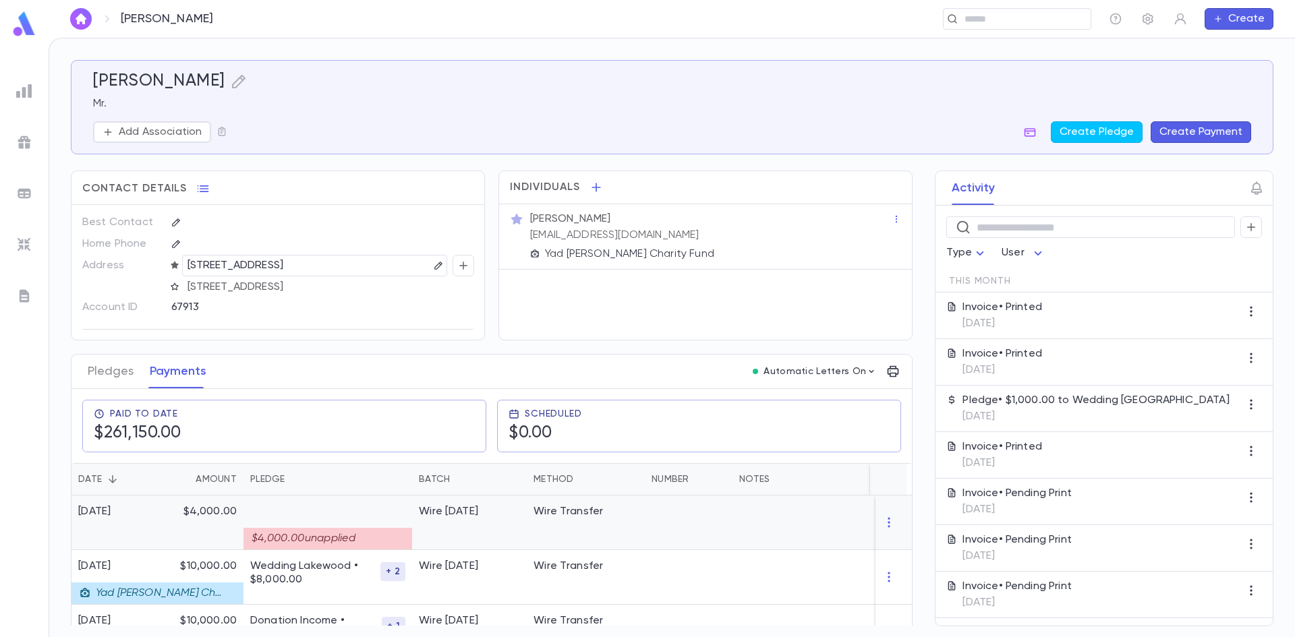
click at [303, 539] on div "$4,000.00 unapplied" at bounding box center [327, 539] width 169 height 22
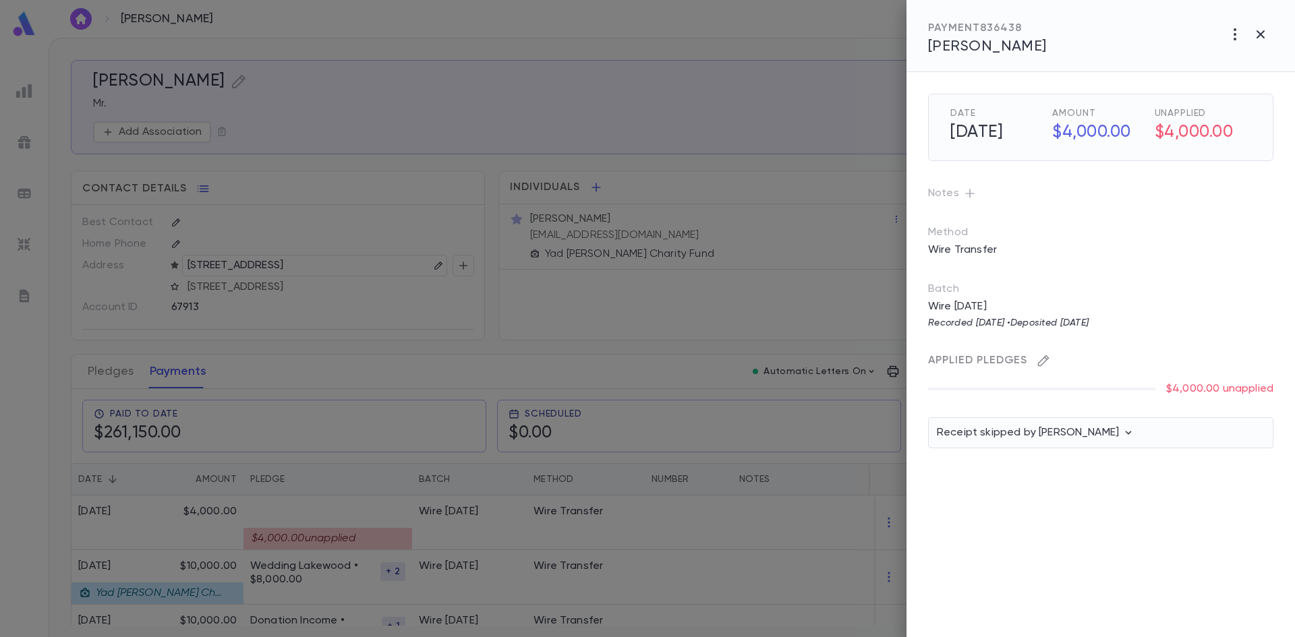
click at [1043, 365] on icon "button" at bounding box center [1042, 360] width 13 height 13
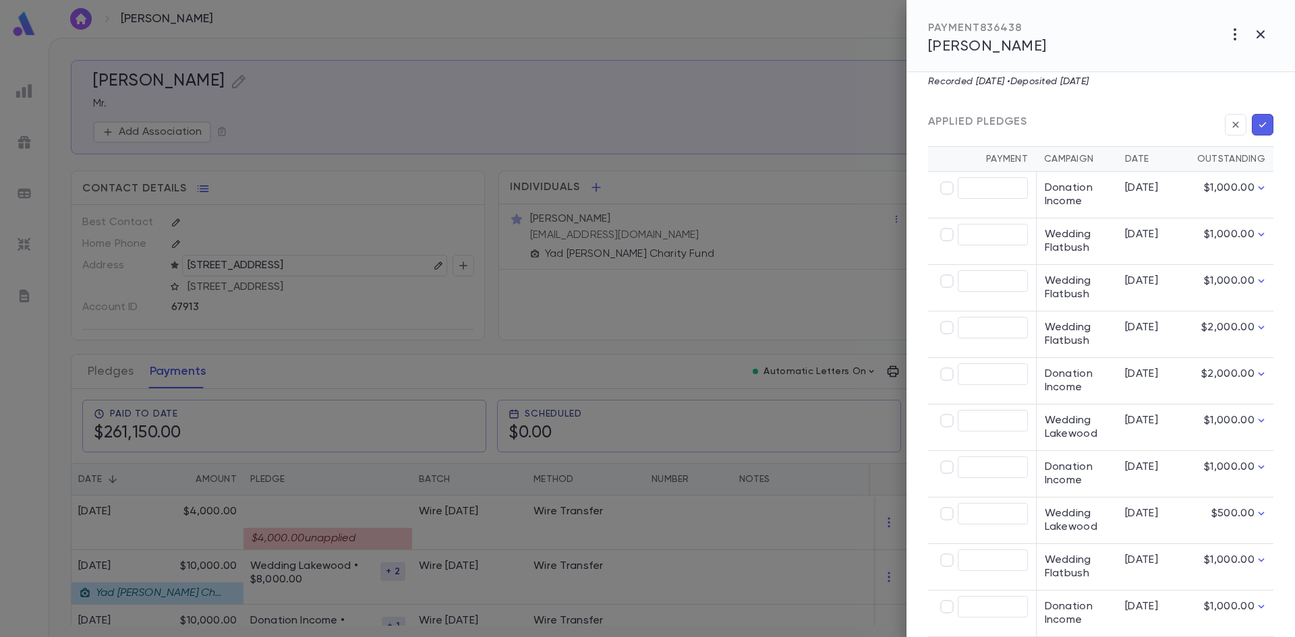
scroll to position [239, 0]
type input "********"
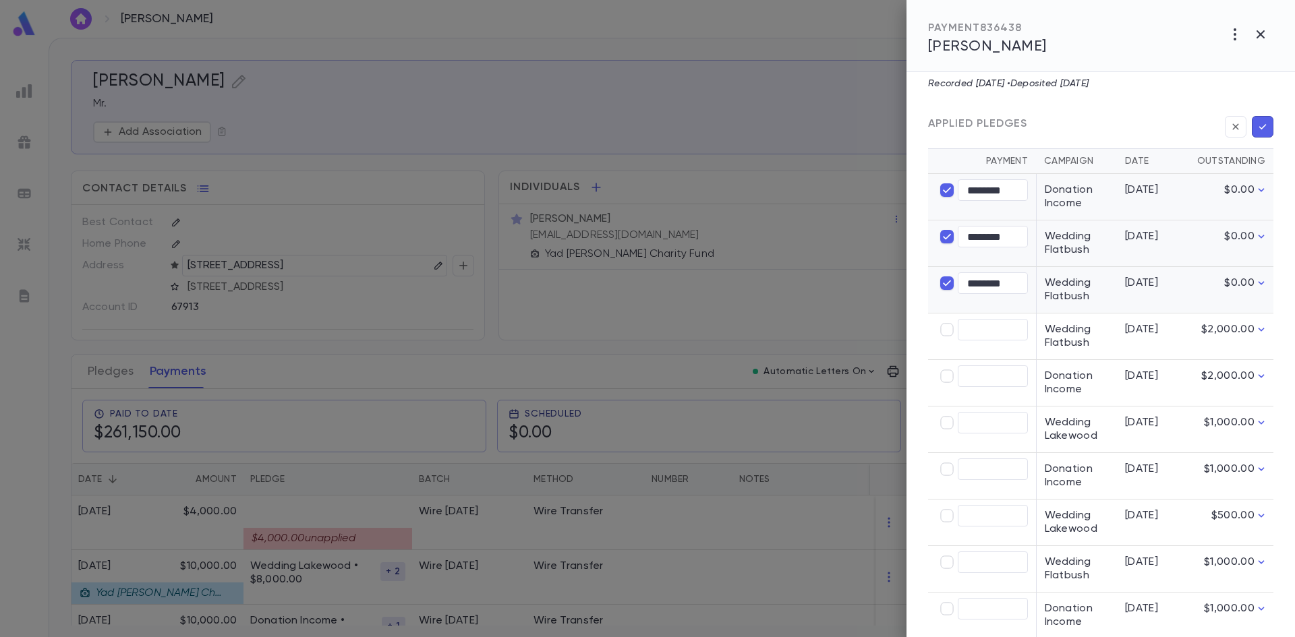
type input "********"
click at [1264, 129] on button "button" at bounding box center [1262, 127] width 22 height 22
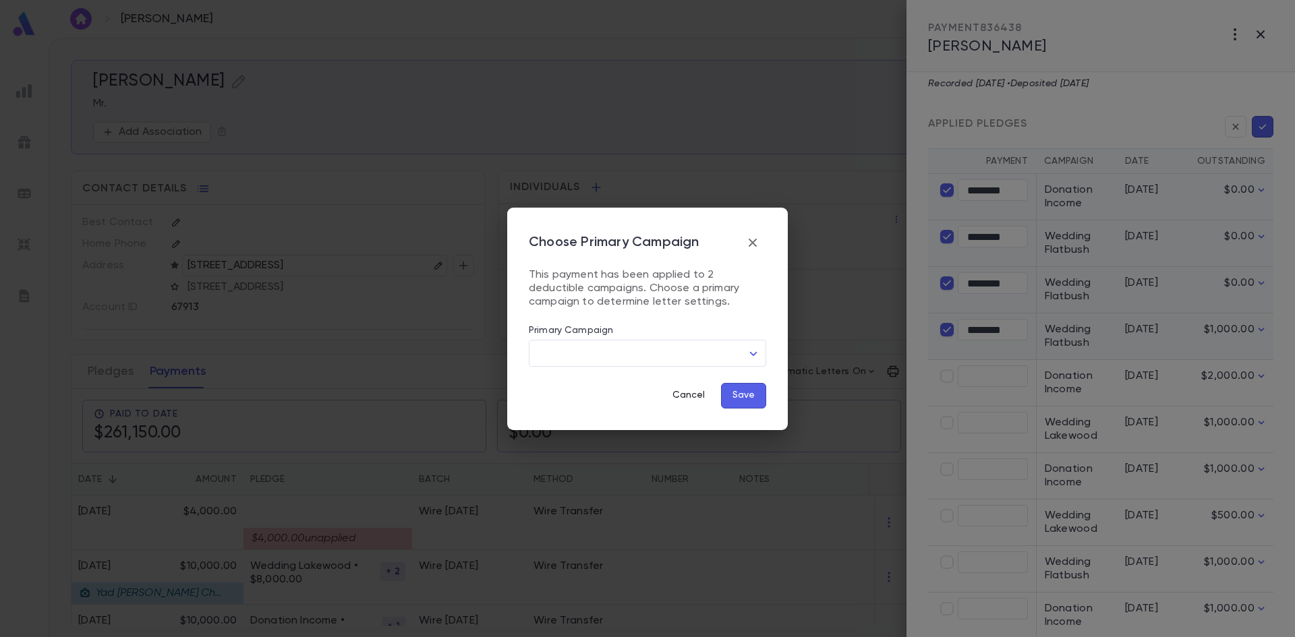
click at [699, 394] on button "Cancel" at bounding box center [688, 396] width 54 height 26
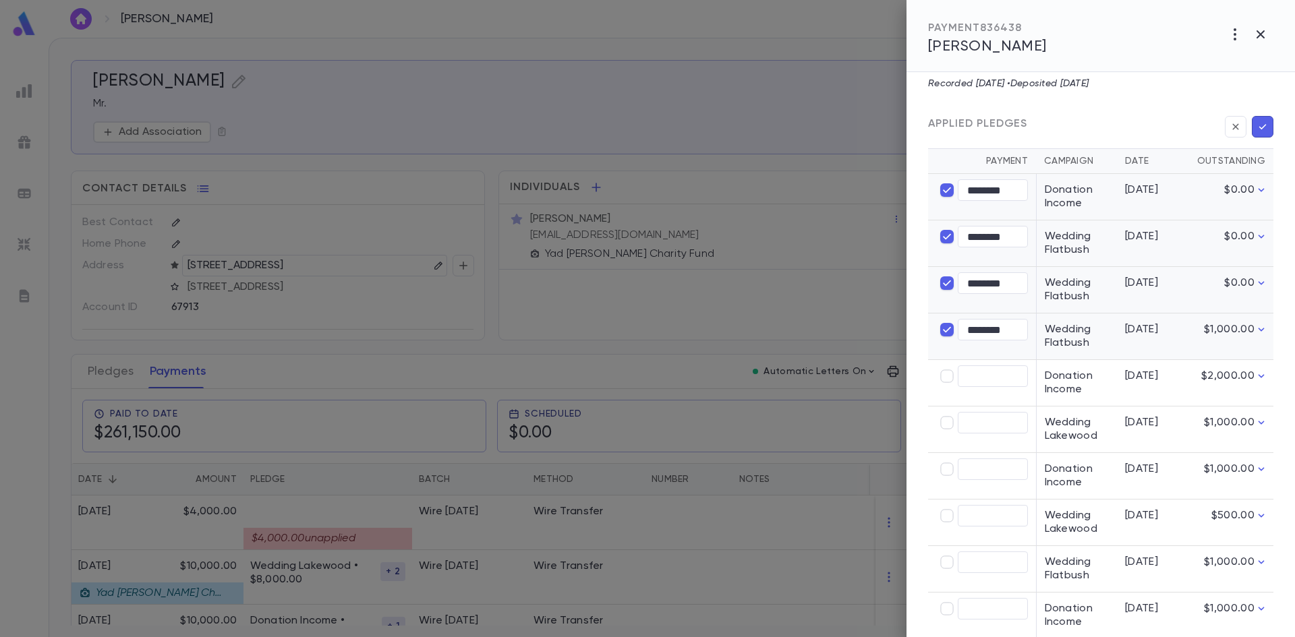
click at [1264, 130] on button "button" at bounding box center [1262, 127] width 22 height 22
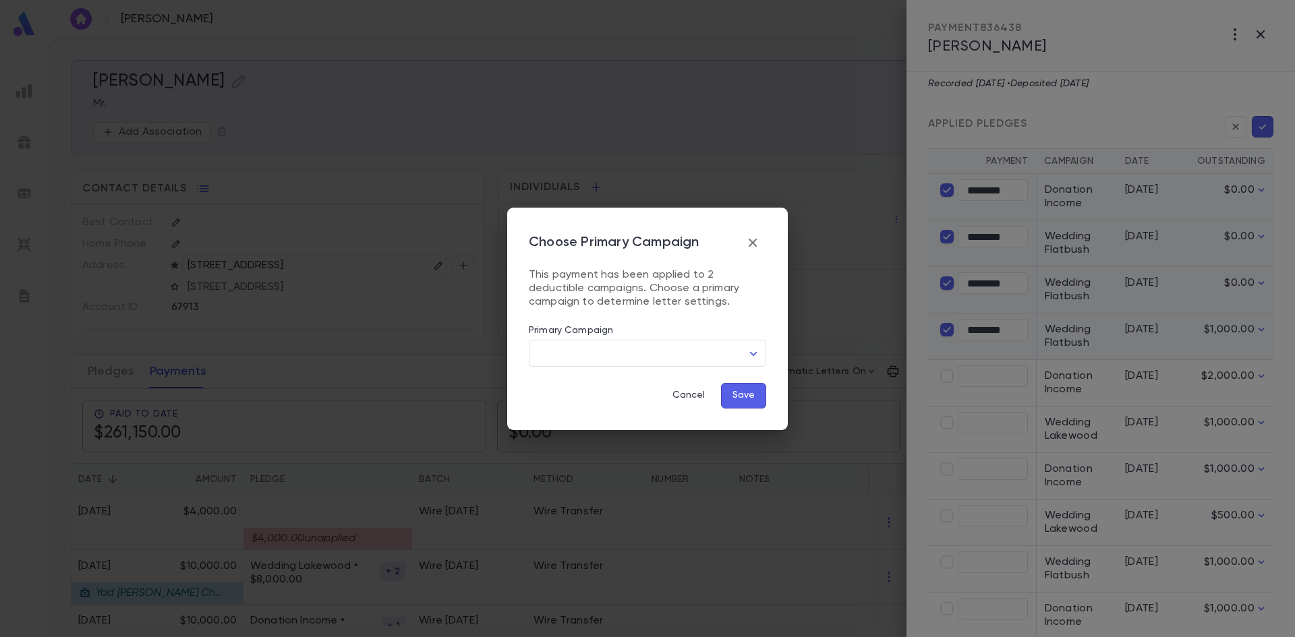
click at [681, 368] on div "Choose Primary Campaign This payment has been applied to 2 deductible campaigns…" at bounding box center [647, 318] width 237 height 179
click at [670, 349] on body "[PERSON_NAME] ​ Create [PERSON_NAME] Mr. Add Association Create Pledge Create P…" at bounding box center [647, 337] width 1295 height 599
click at [758, 245] on div at bounding box center [647, 318] width 1295 height 637
click at [750, 242] on icon "button" at bounding box center [752, 243] width 16 height 16
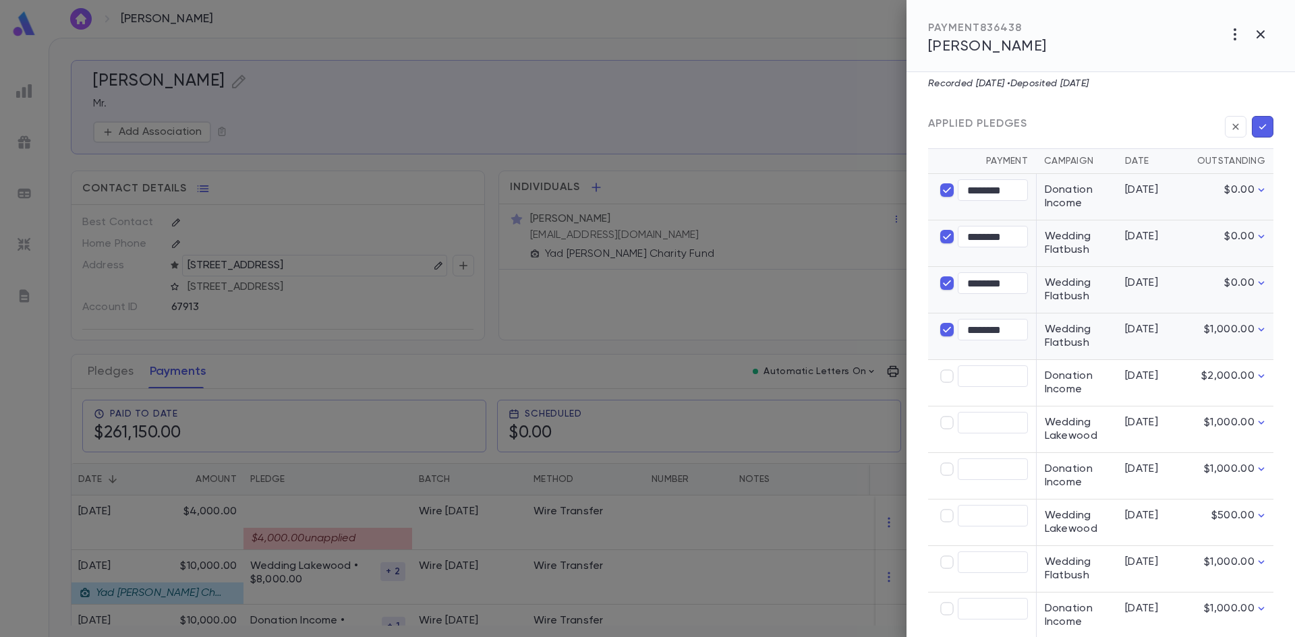
type input "****"
type input "********"
click at [1256, 129] on icon "button" at bounding box center [1262, 126] width 12 height 13
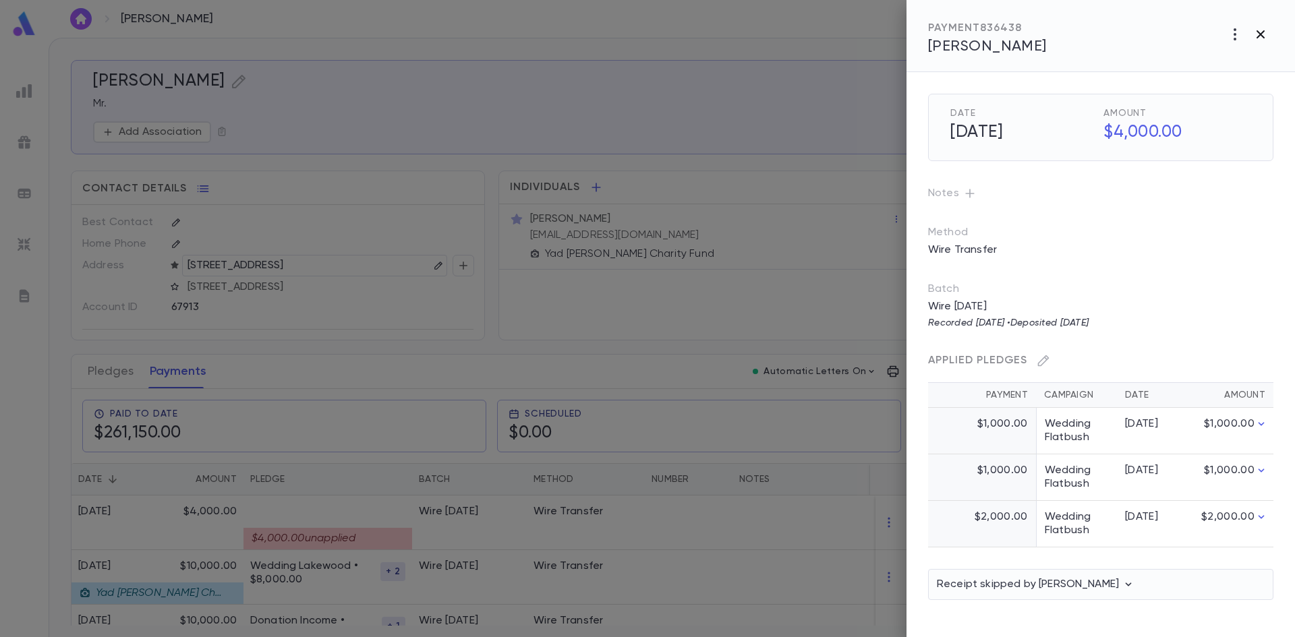
click at [1257, 38] on icon "button" at bounding box center [1260, 34] width 8 height 8
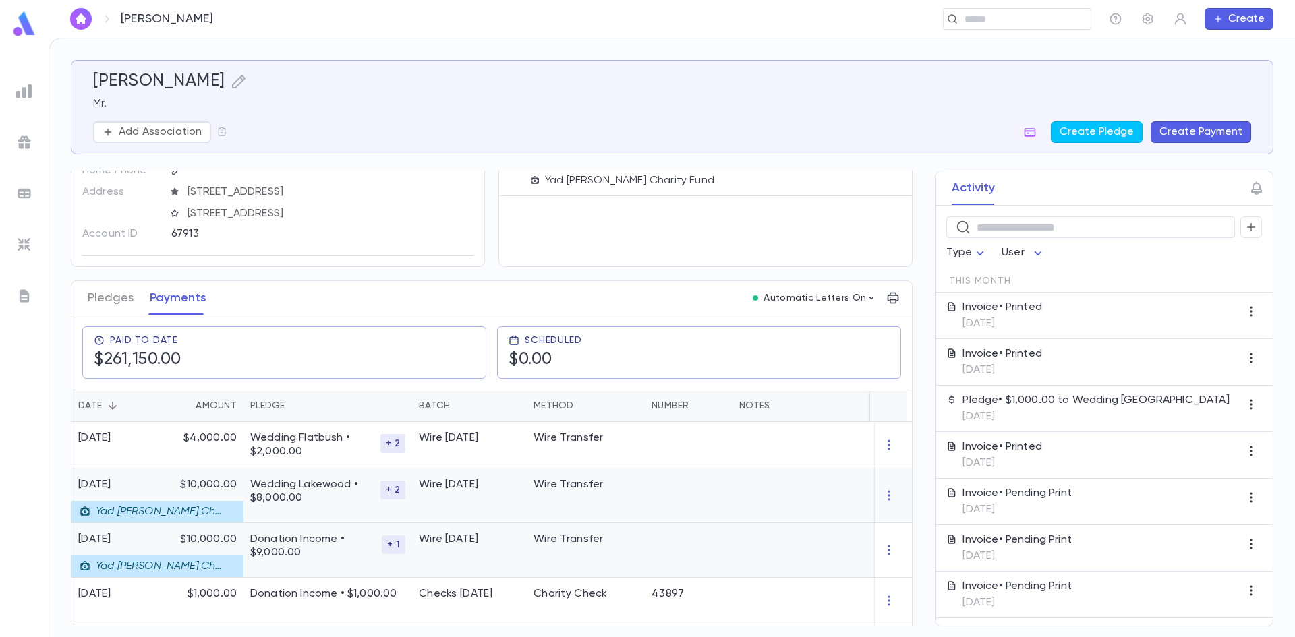
scroll to position [202, 0]
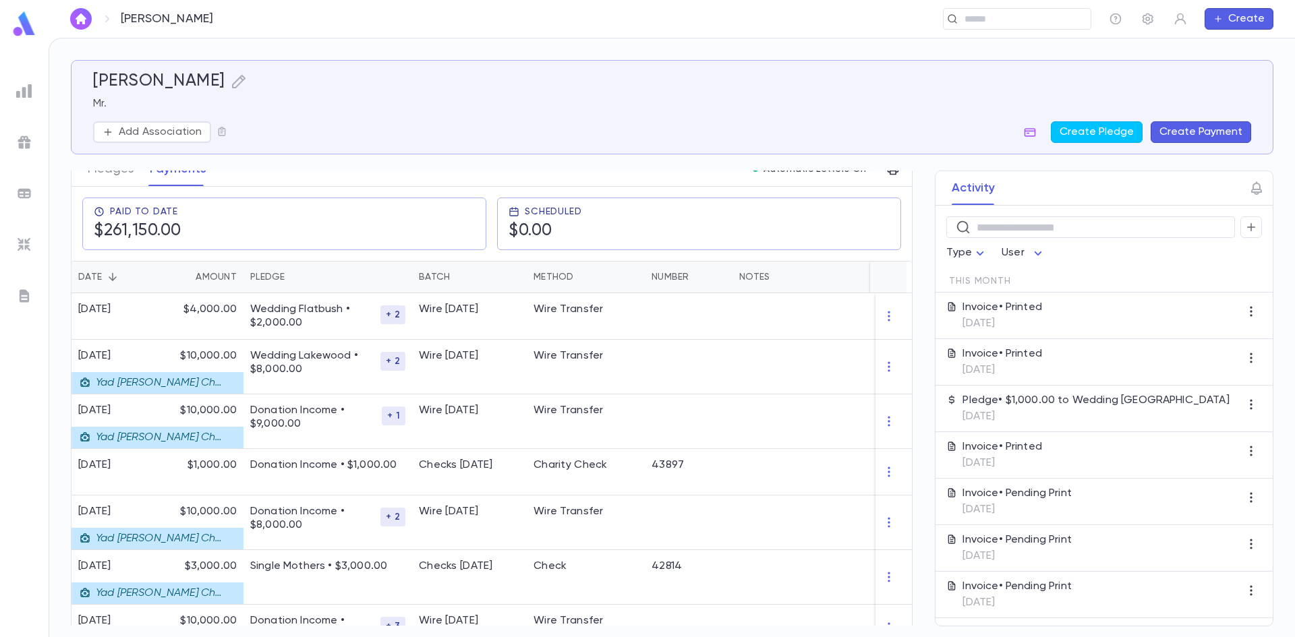
click at [26, 28] on img at bounding box center [24, 24] width 27 height 26
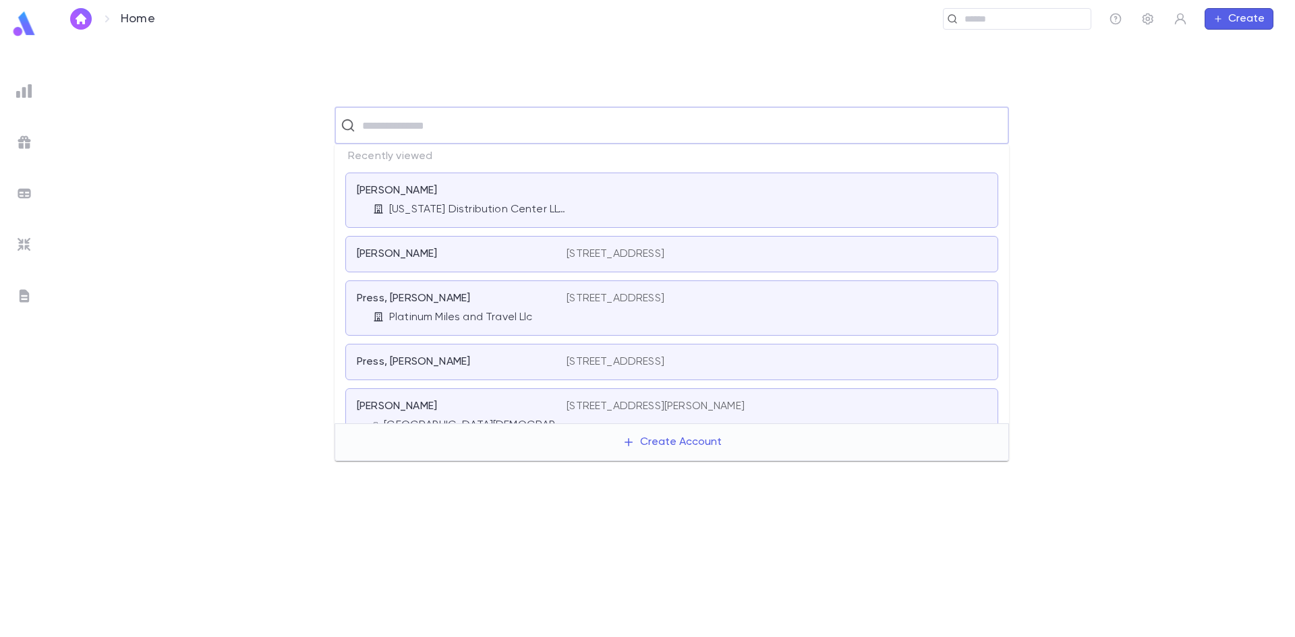
click at [378, 134] on input "text" at bounding box center [680, 126] width 645 height 26
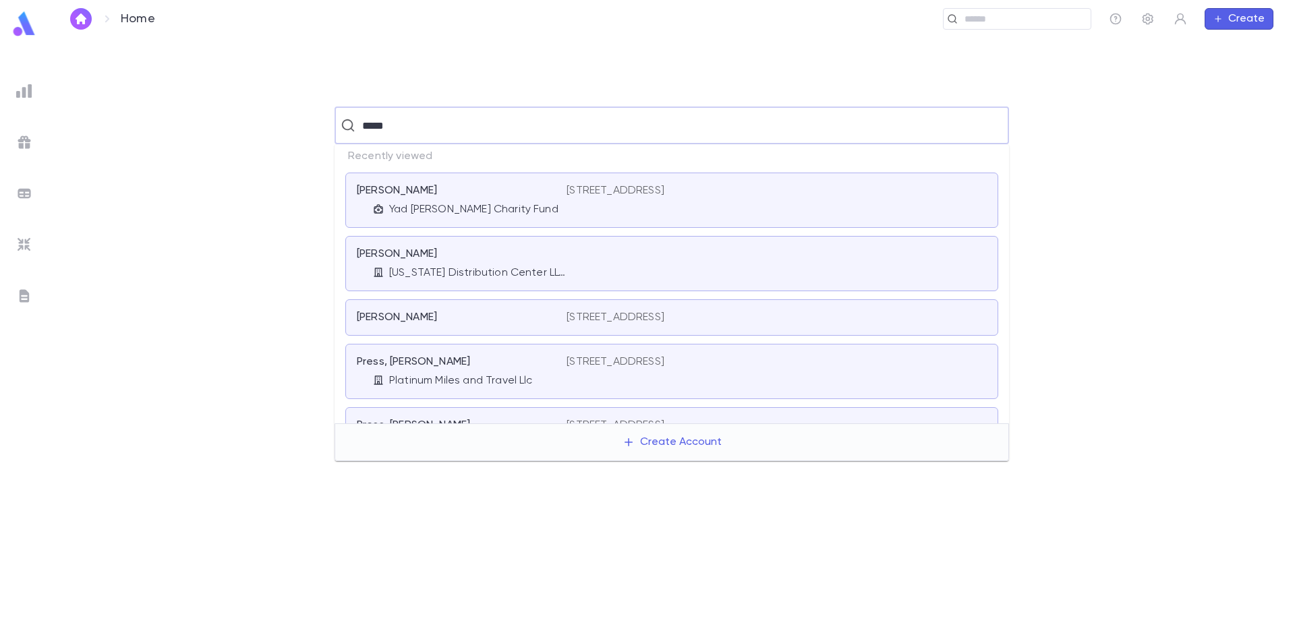
type input "*****"
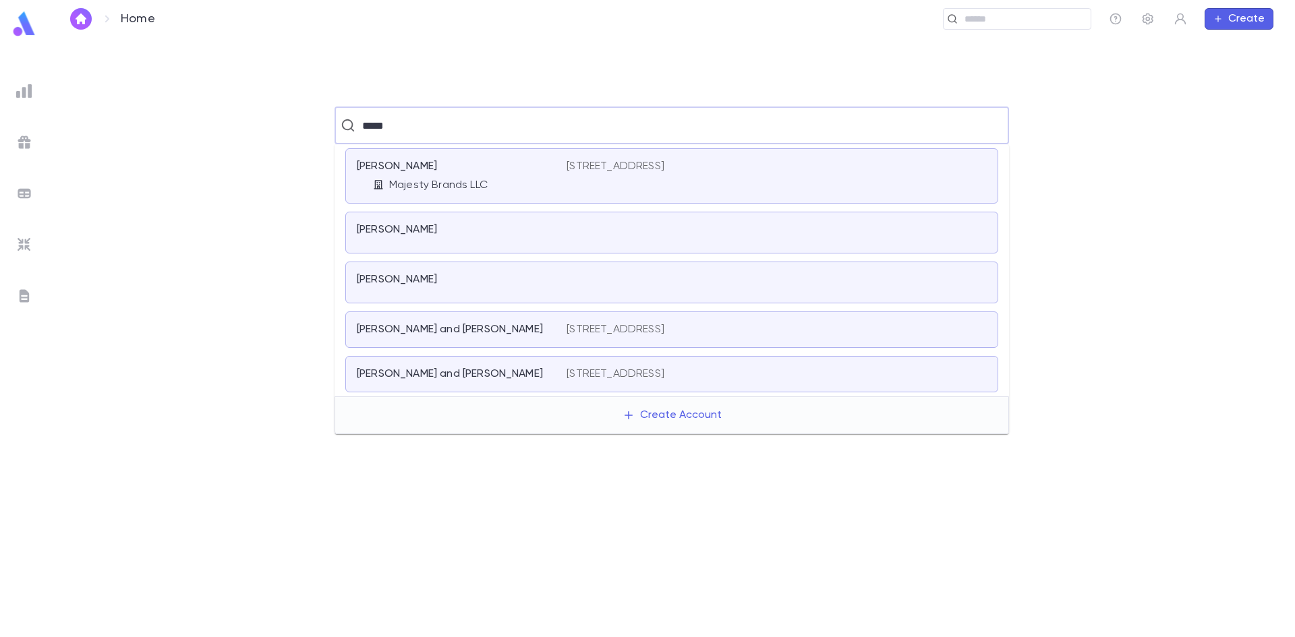
click at [427, 170] on p "[PERSON_NAME]" at bounding box center [397, 166] width 80 height 13
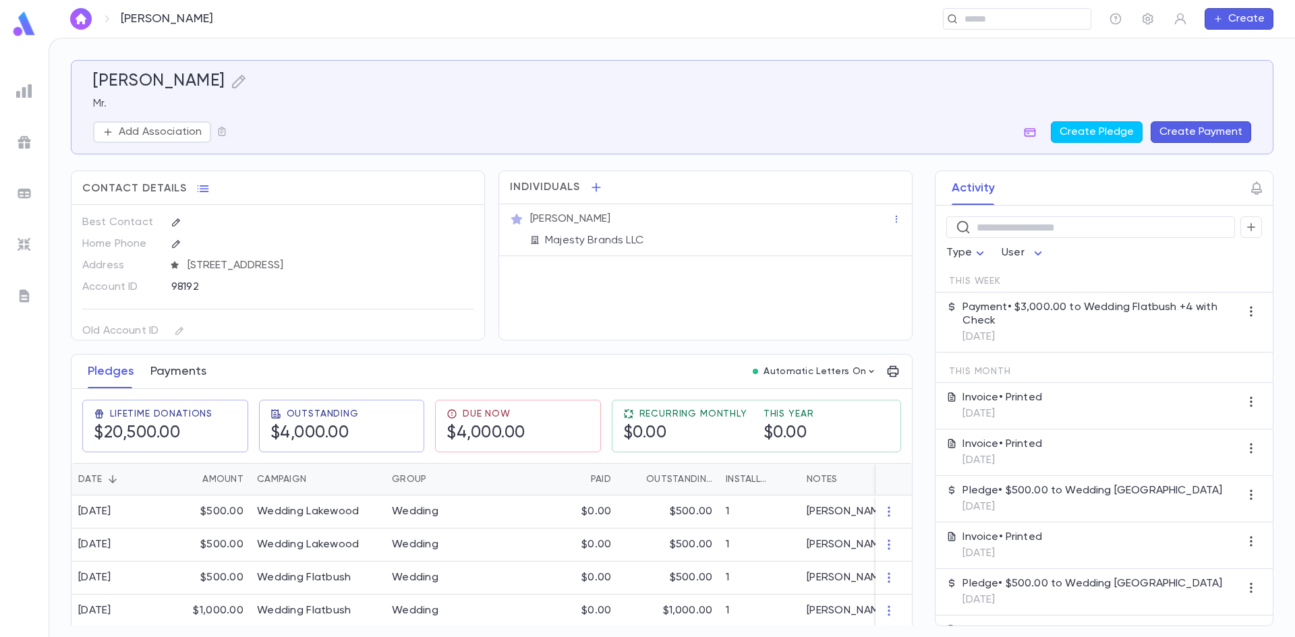
click at [169, 371] on button "Payments" at bounding box center [178, 372] width 56 height 34
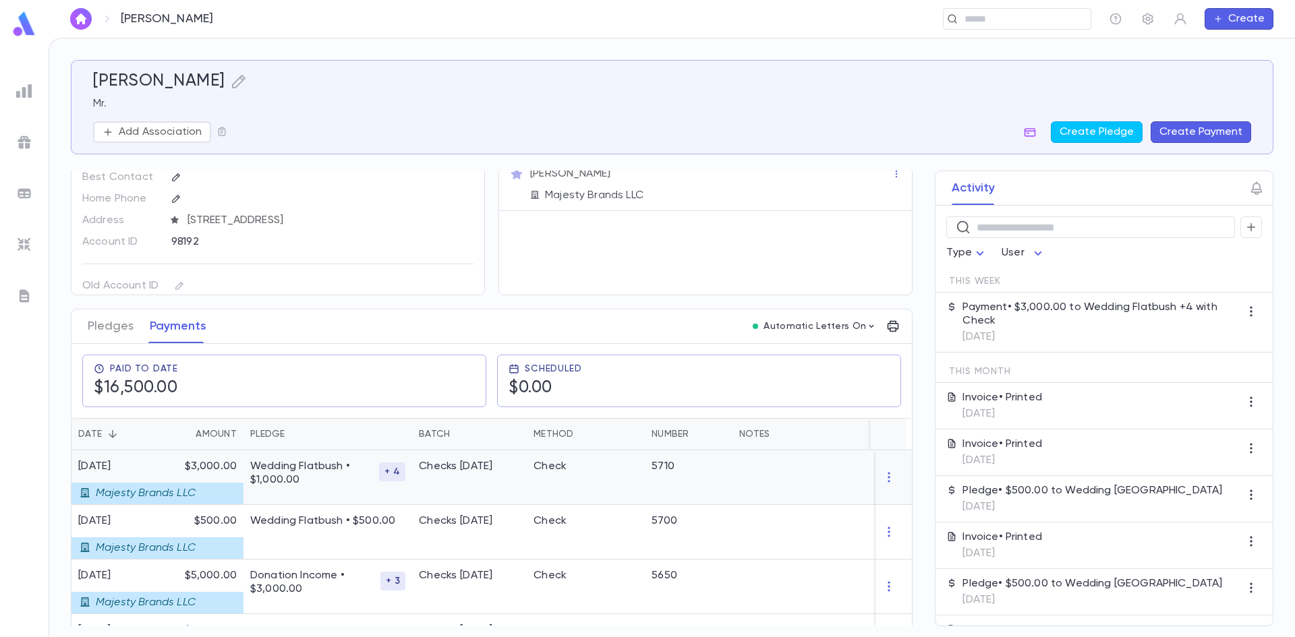
scroll to position [135, 0]
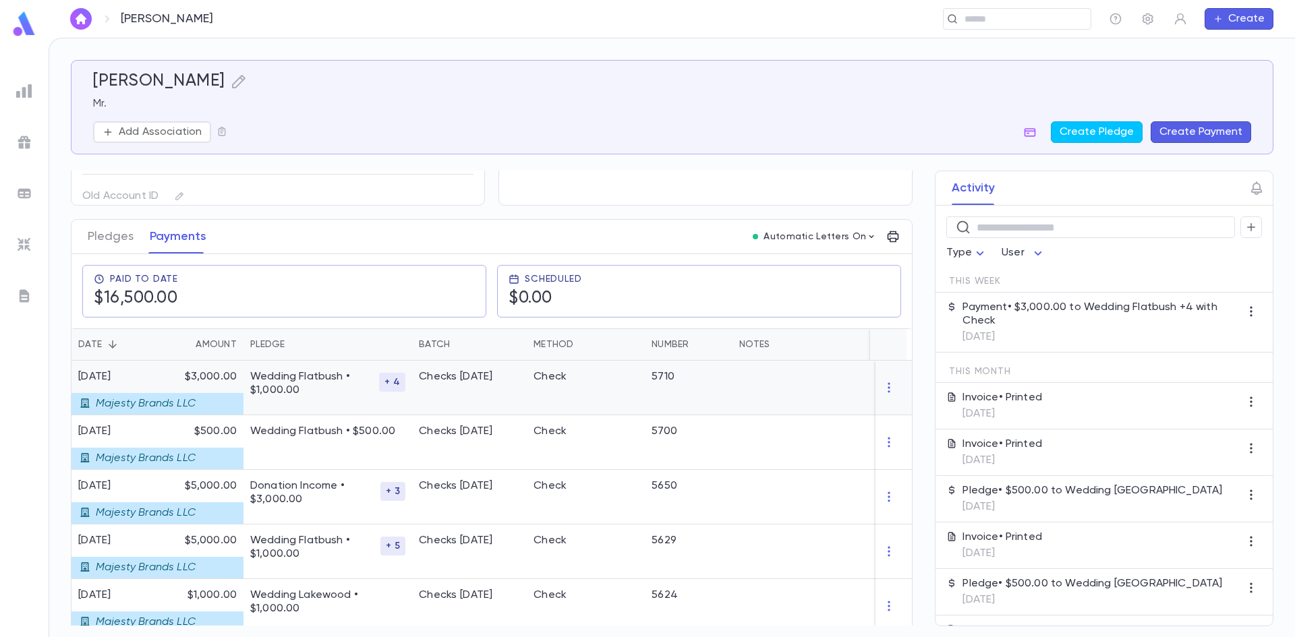
click at [318, 401] on div "Wedding Flatbush • $1,000.00 + 4" at bounding box center [327, 388] width 169 height 55
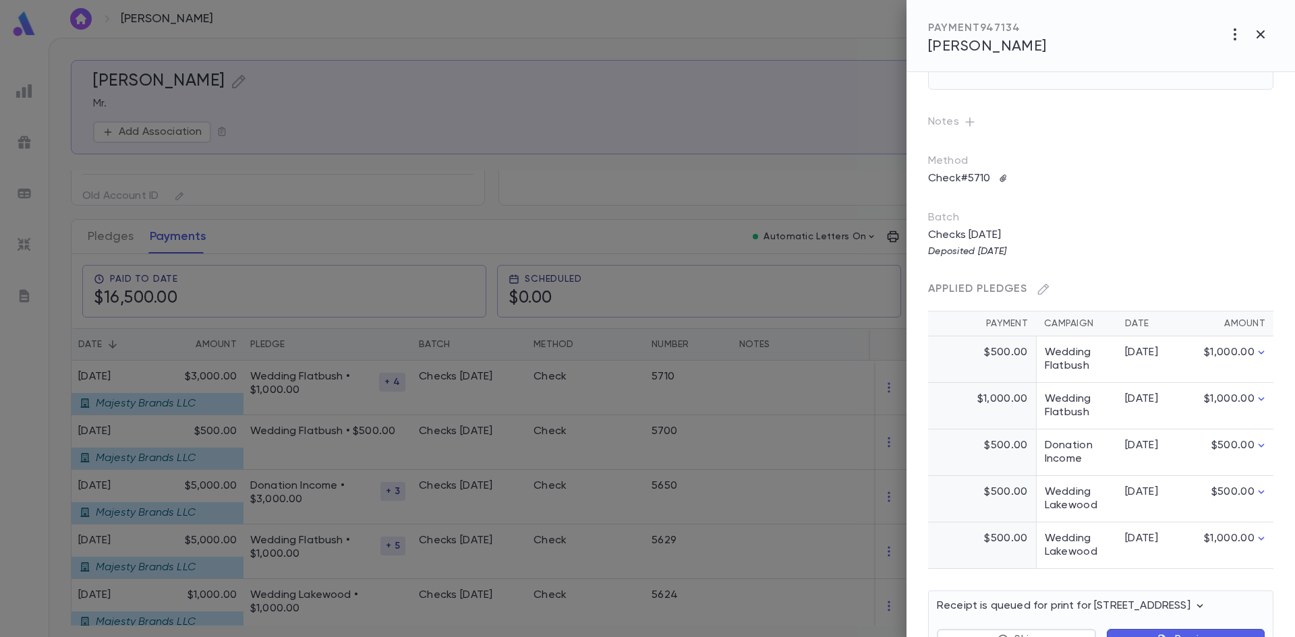
click at [1173, 367] on td "[DATE]" at bounding box center [1150, 359] width 67 height 47
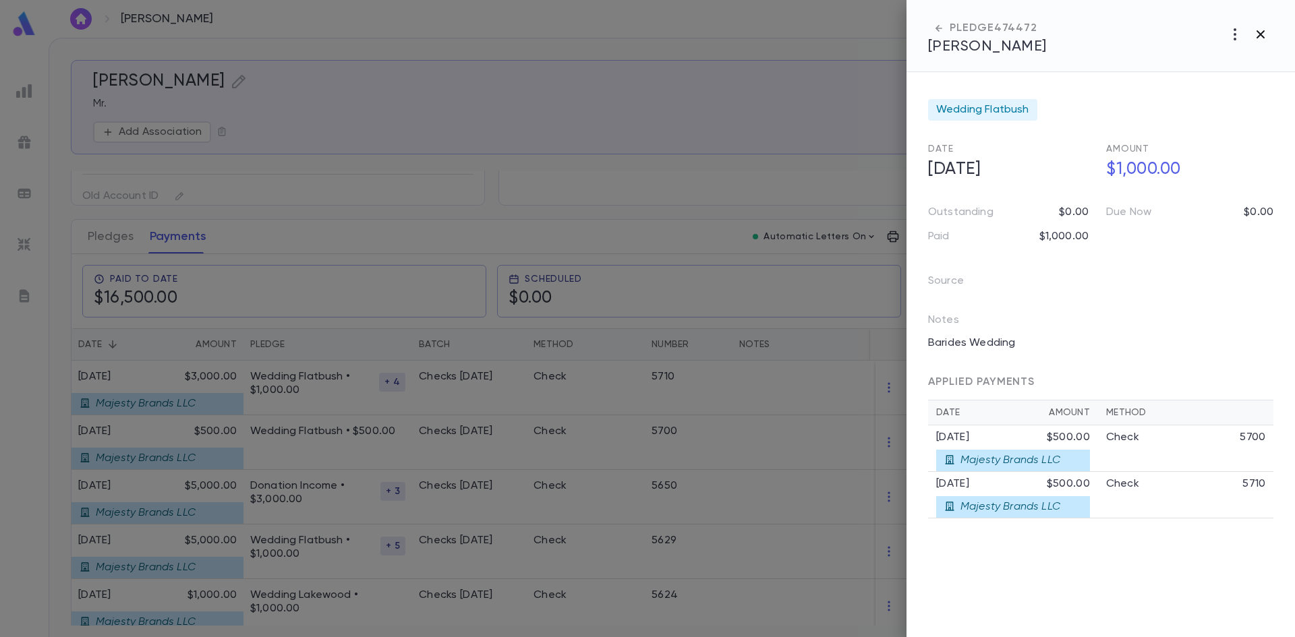
click at [1263, 36] on icon "button" at bounding box center [1260, 34] width 8 height 8
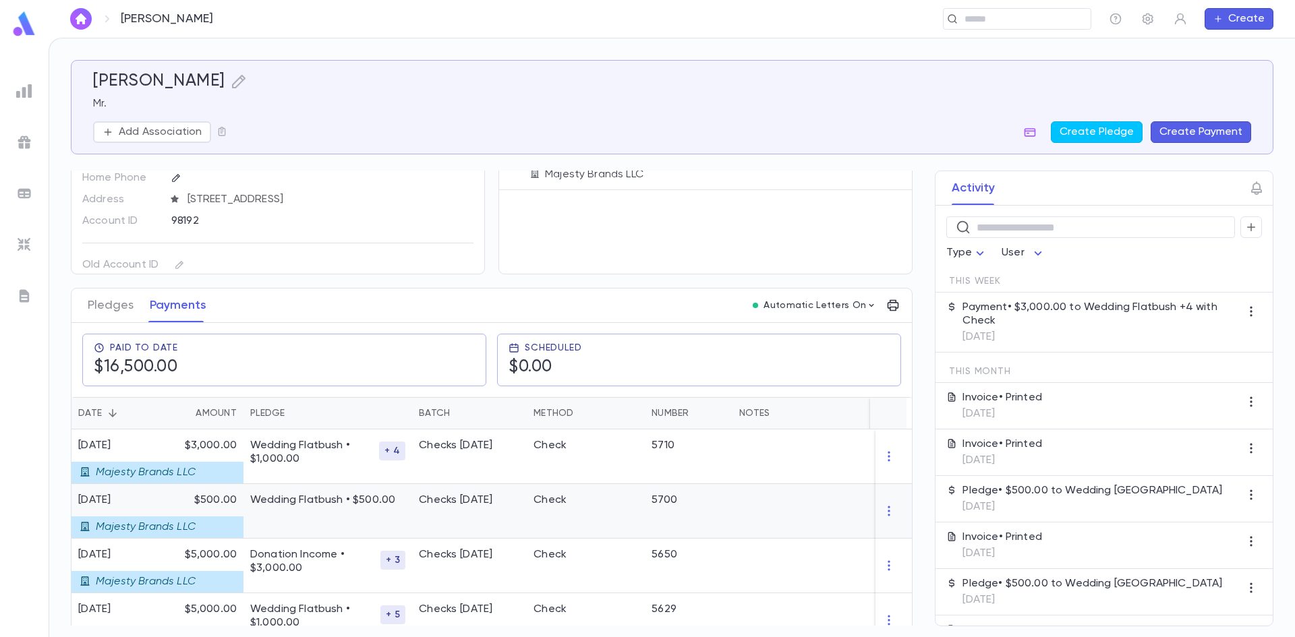
scroll to position [0, 0]
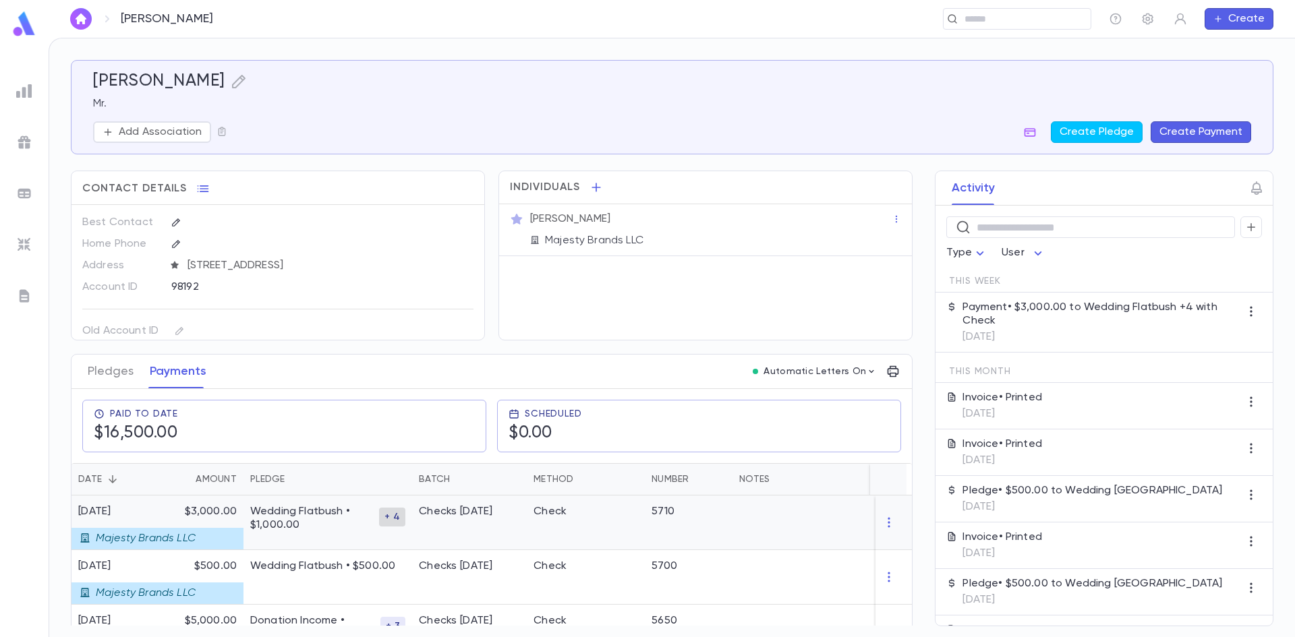
click at [388, 514] on span "+ 4" at bounding box center [392, 517] width 26 height 11
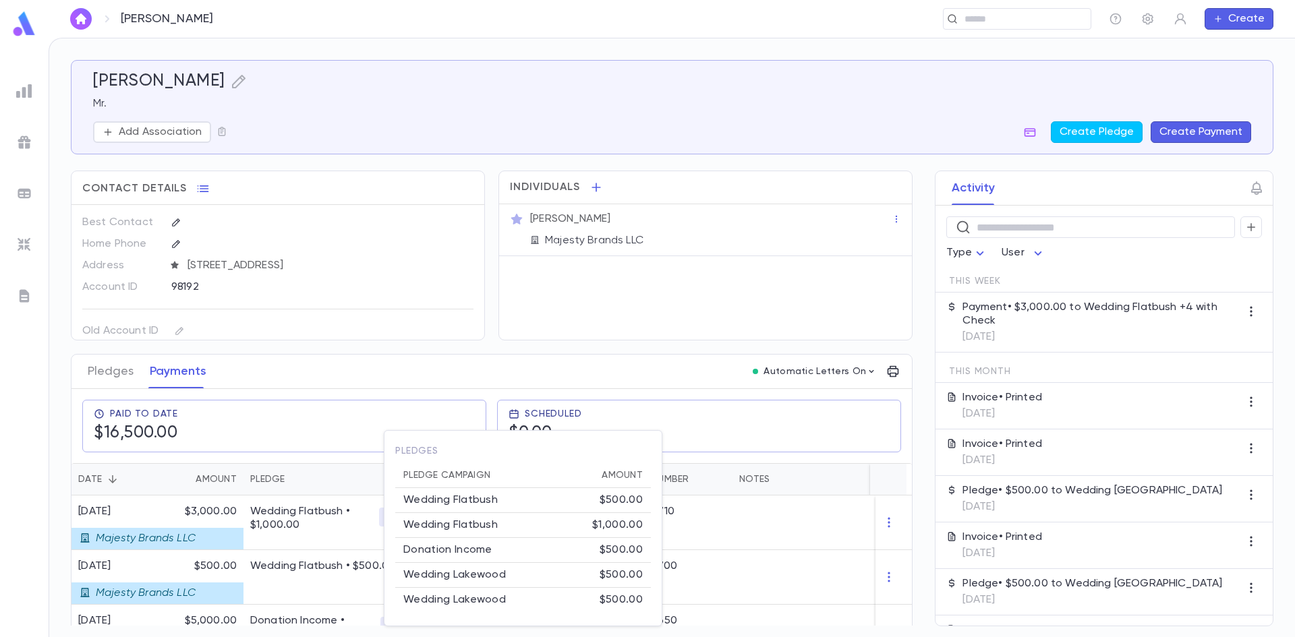
click at [713, 526] on div at bounding box center [647, 318] width 1295 height 637
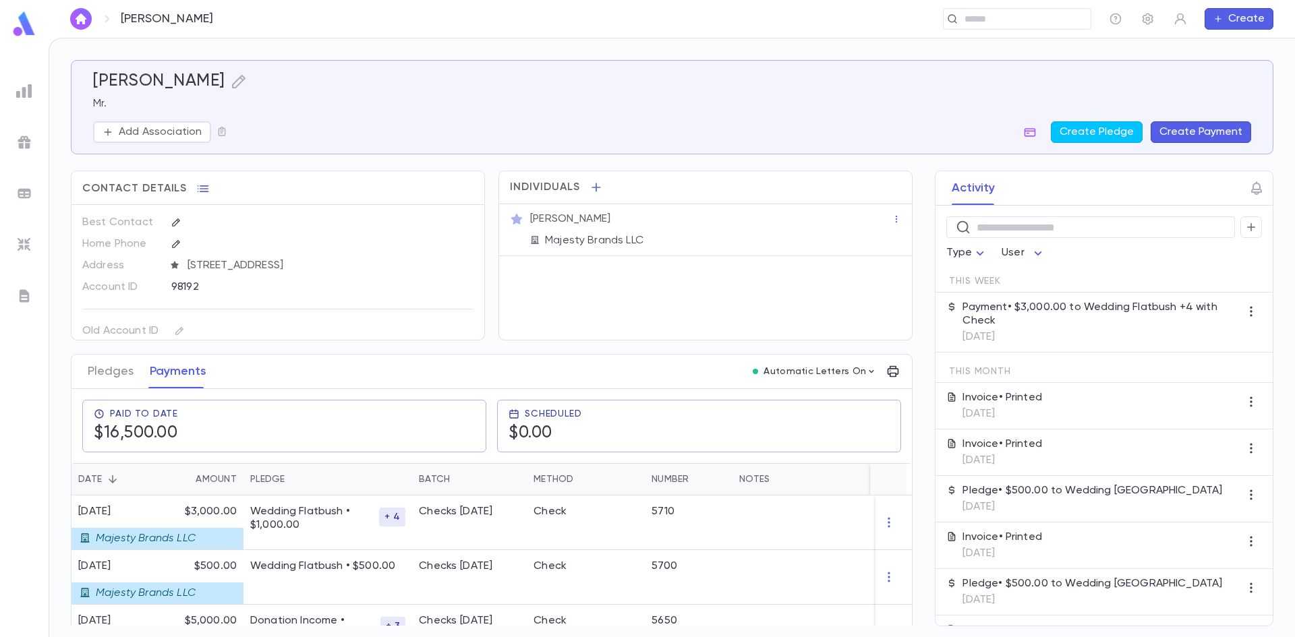
click at [80, 19] on img "button" at bounding box center [81, 18] width 16 height 11
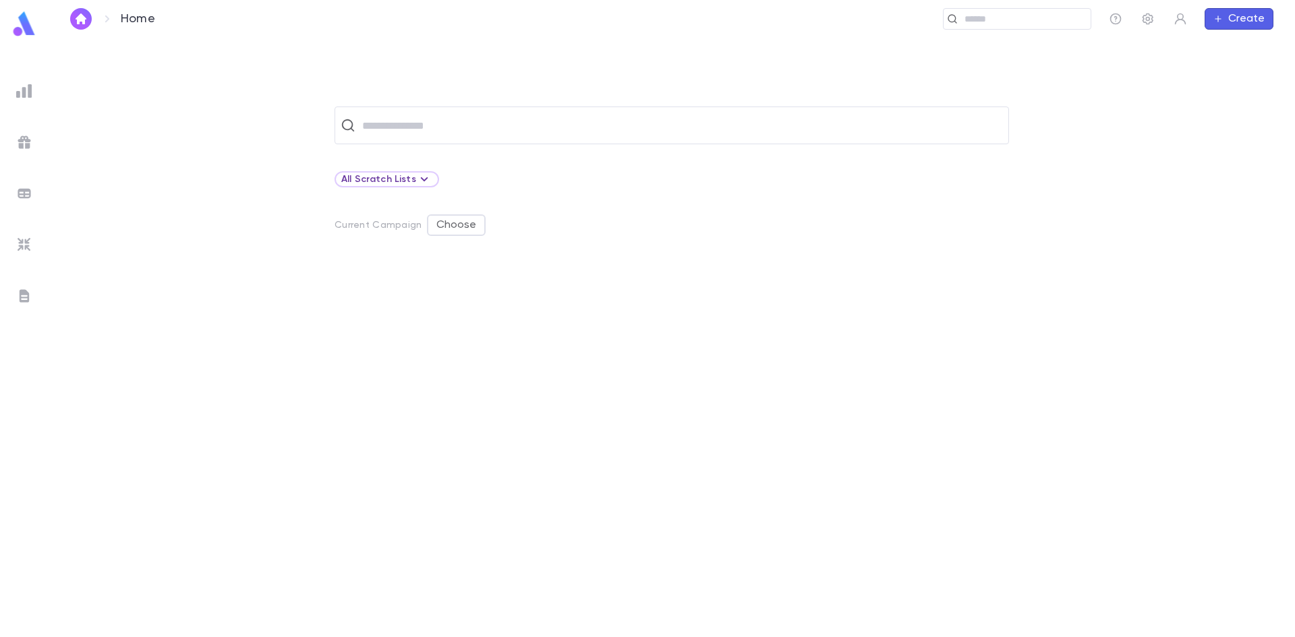
click at [20, 83] on img at bounding box center [24, 91] width 16 height 16
